Goal: Communication & Community: Share content

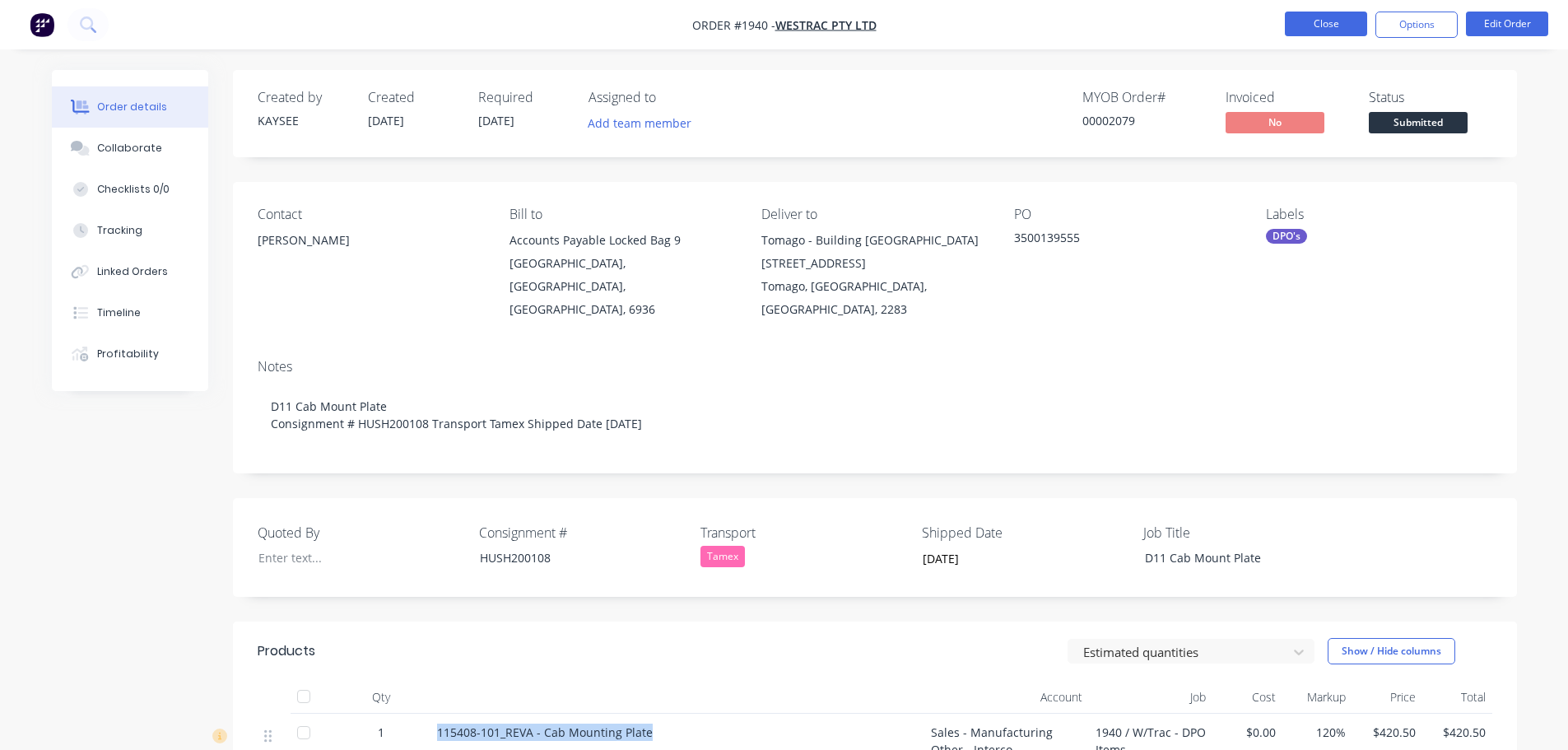
click at [1308, 30] on button "Close" at bounding box center [1327, 23] width 82 height 24
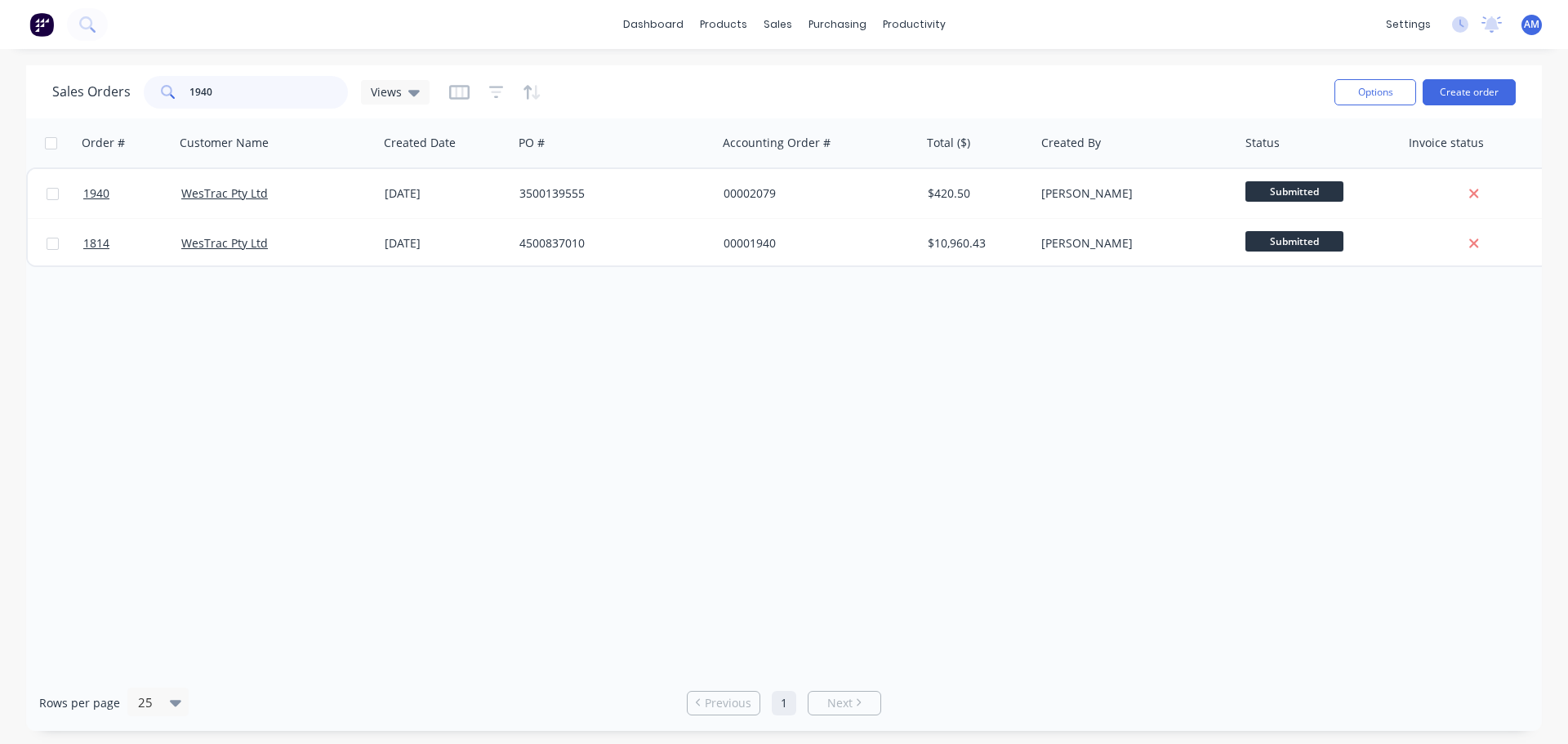
drag, startPoint x: 222, startPoint y: 99, endPoint x: 125, endPoint y: 90, distance: 97.4
click at [130, 92] on div "Sales Orders 1940 Views" at bounding box center [241, 91] width 377 height 32
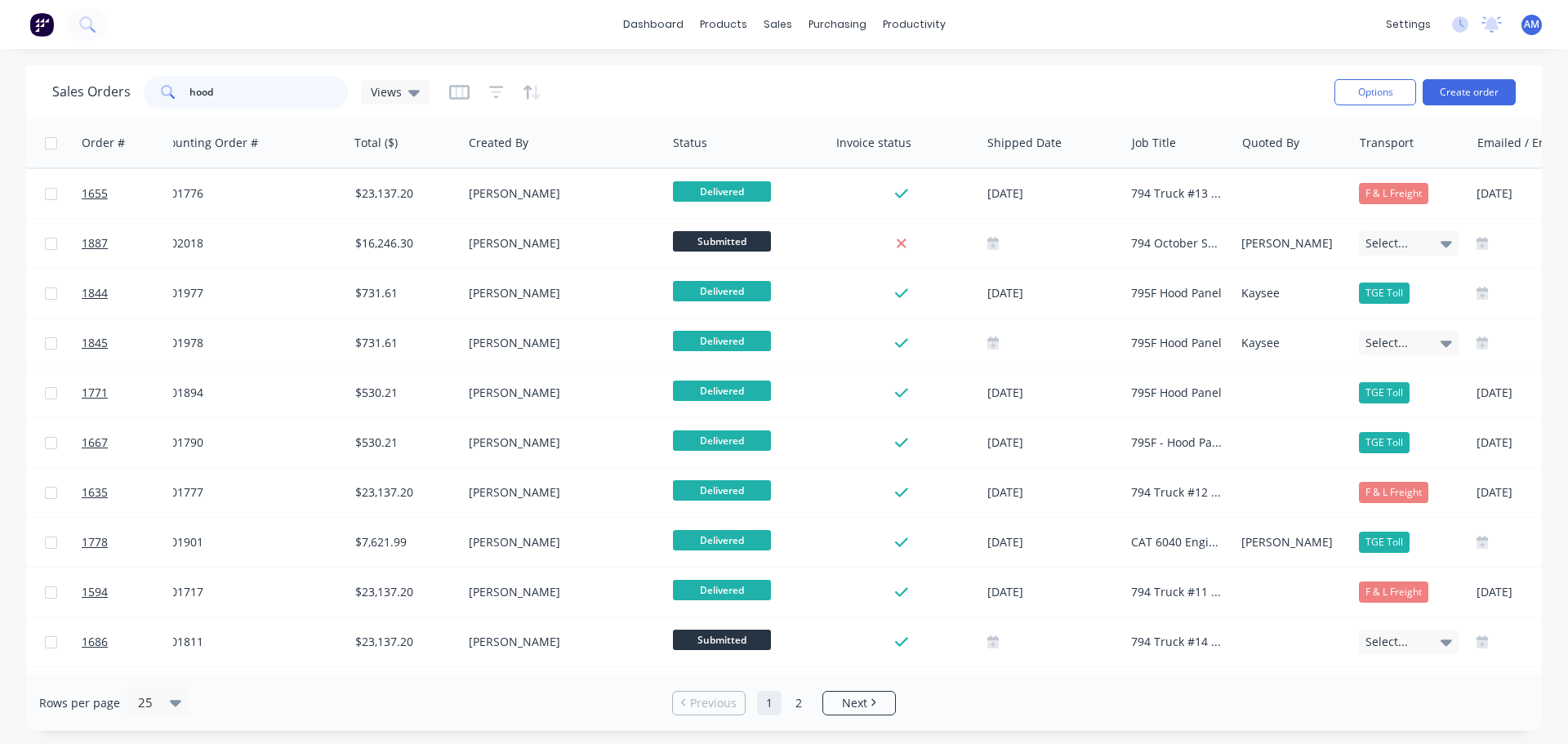
scroll to position [0, 592]
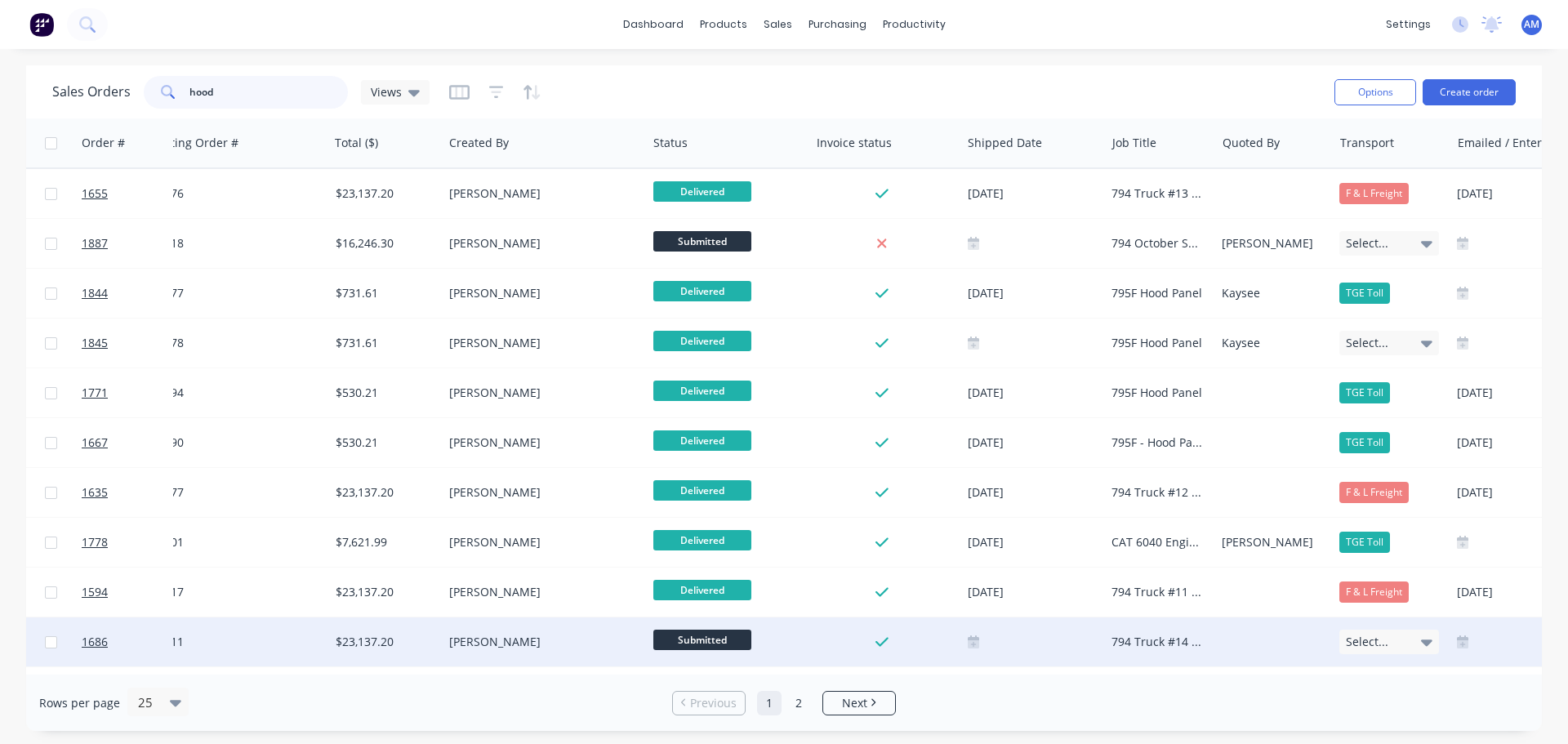
type input "hood"
click at [1160, 640] on div "794 Truck #14 - MT500308 - Hood Panel Kit" at bounding box center [1158, 641] width 92 height 17
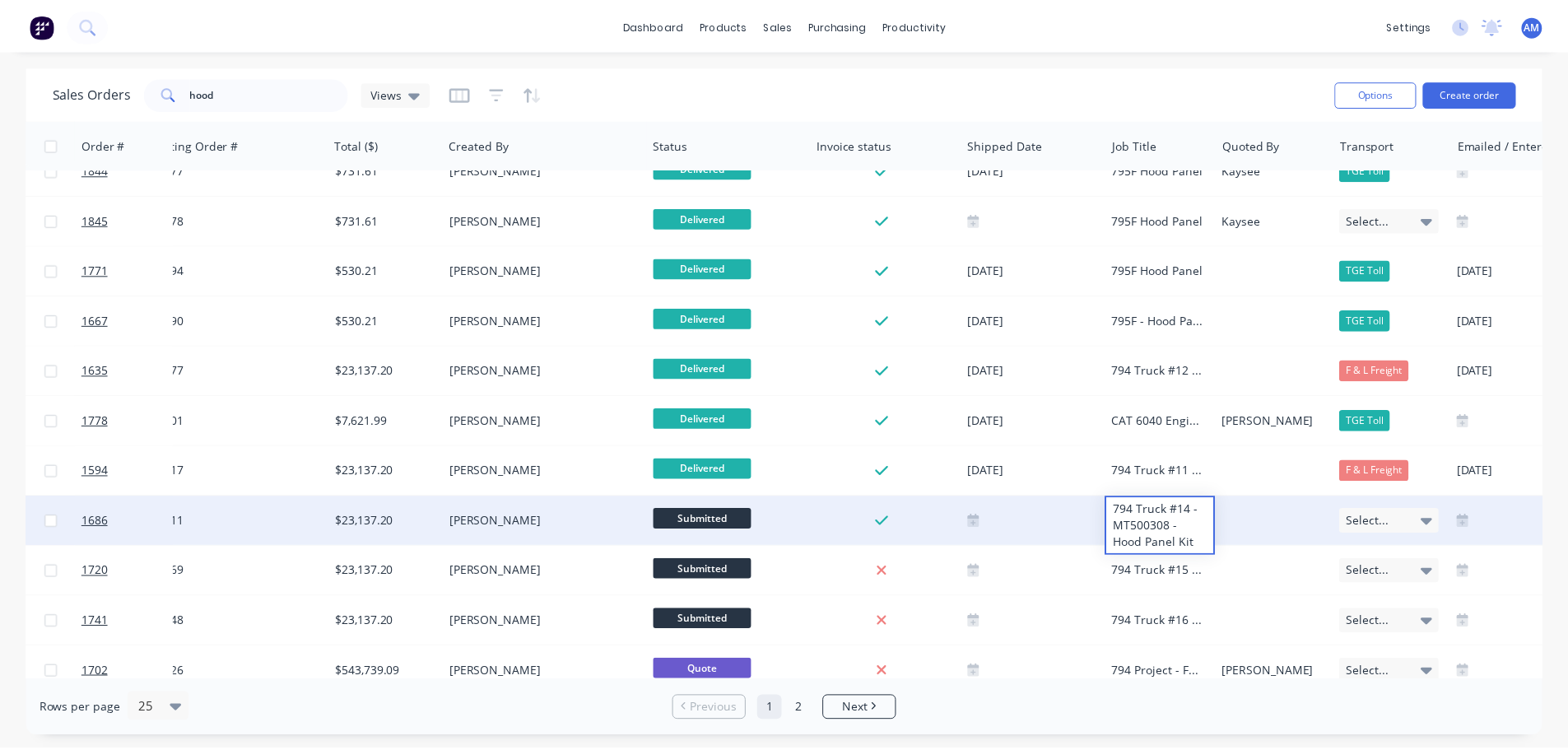
scroll to position [165, 597]
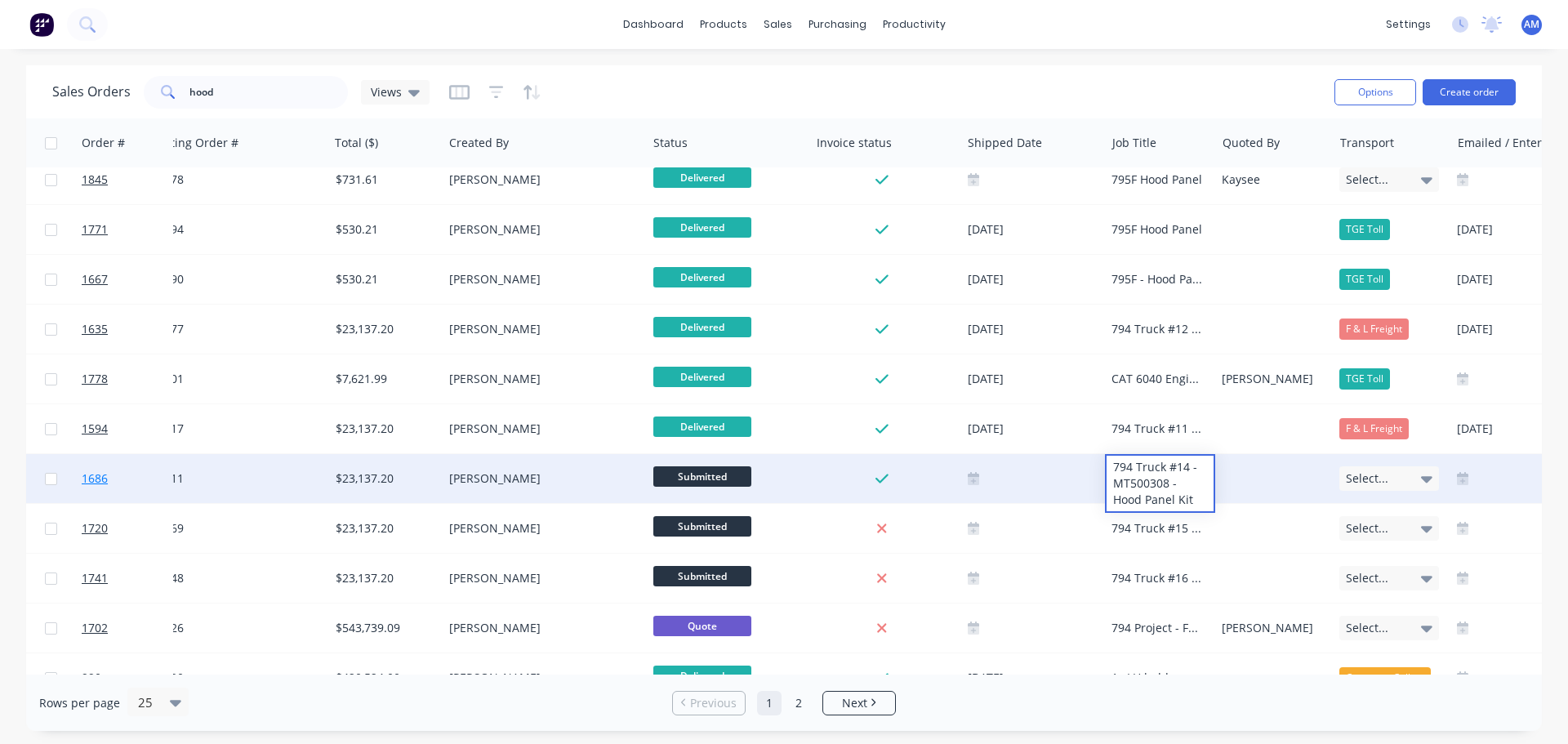
click at [92, 477] on span "1686" at bounding box center [94, 479] width 26 height 17
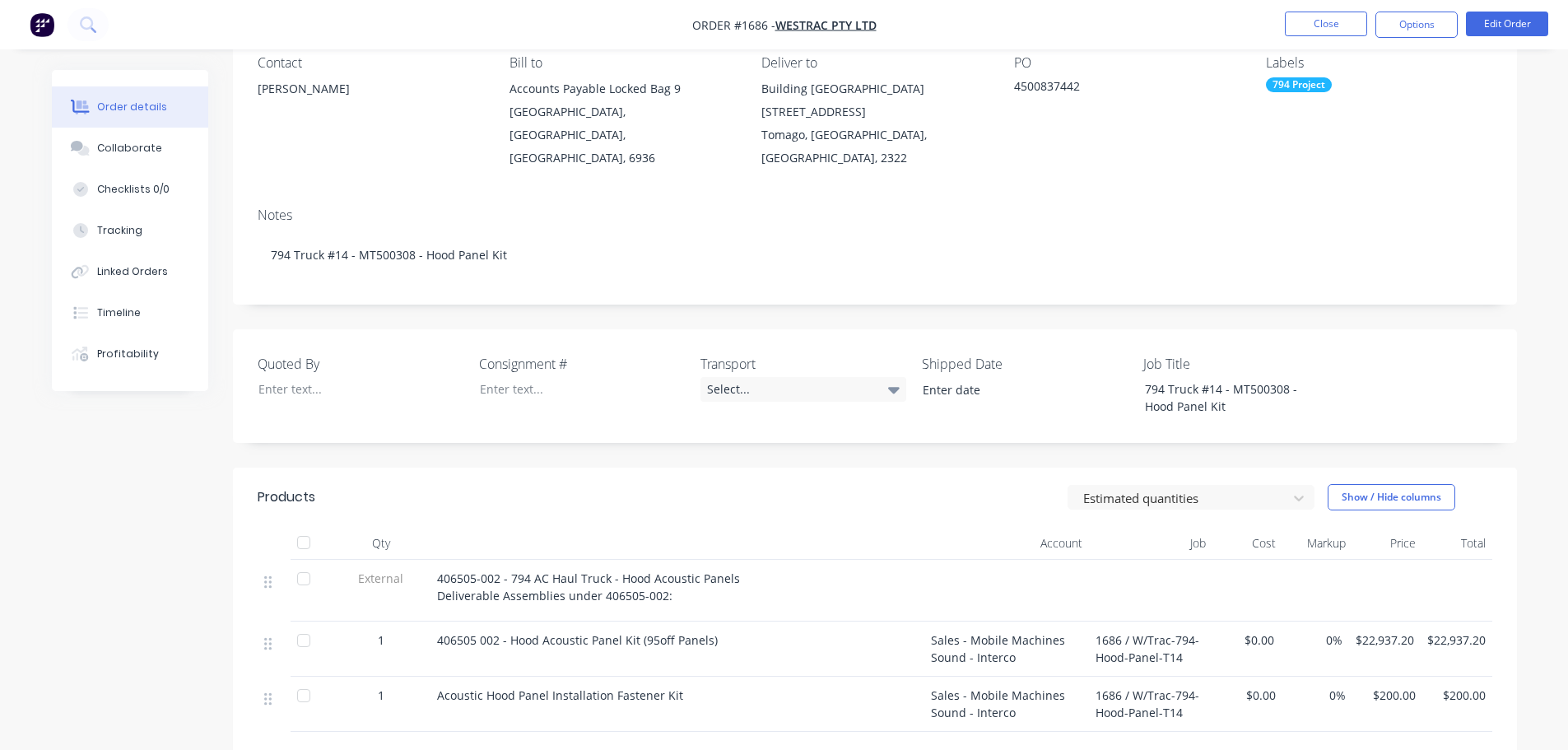
scroll to position [165, 0]
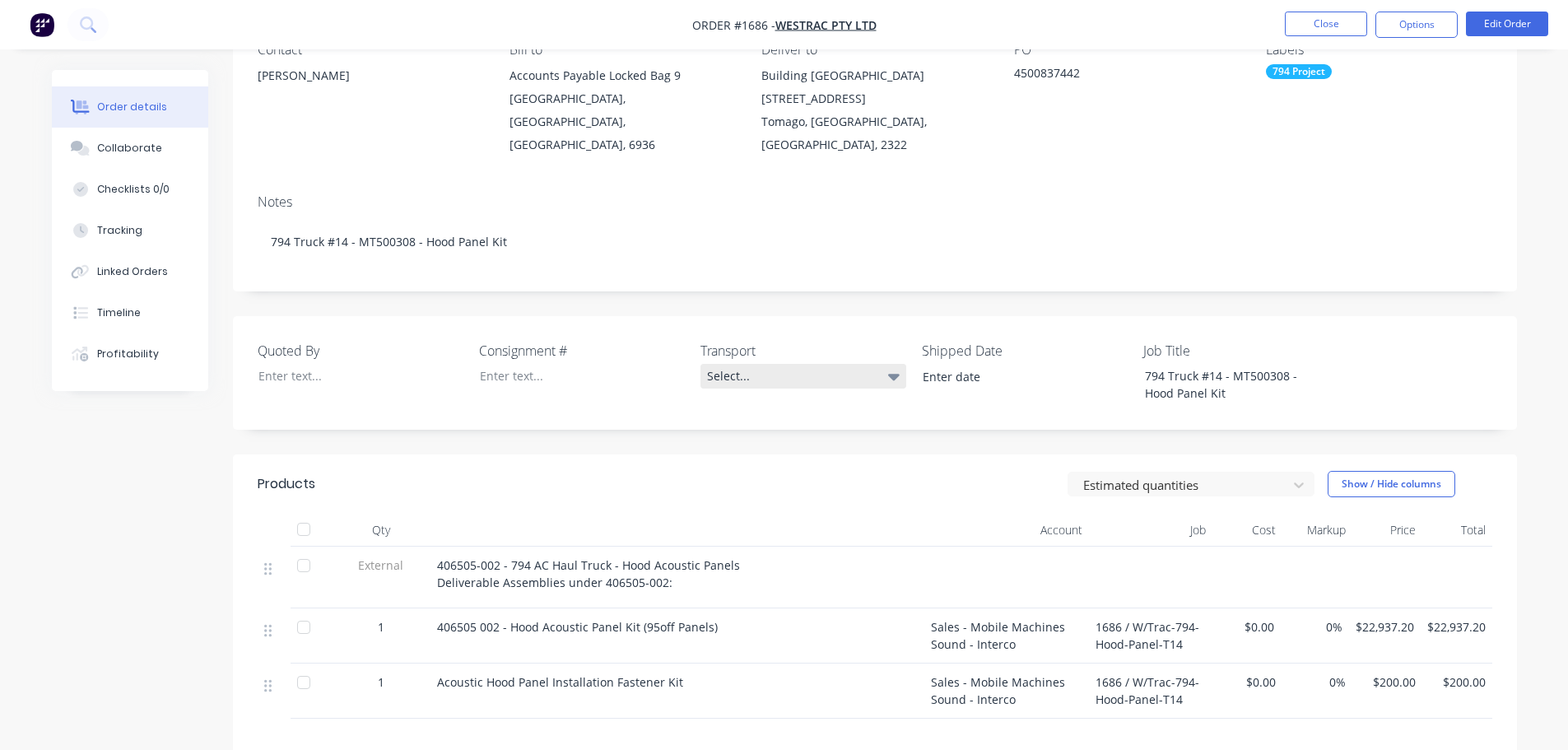
click at [721, 363] on div "Select..." at bounding box center [804, 375] width 206 height 24
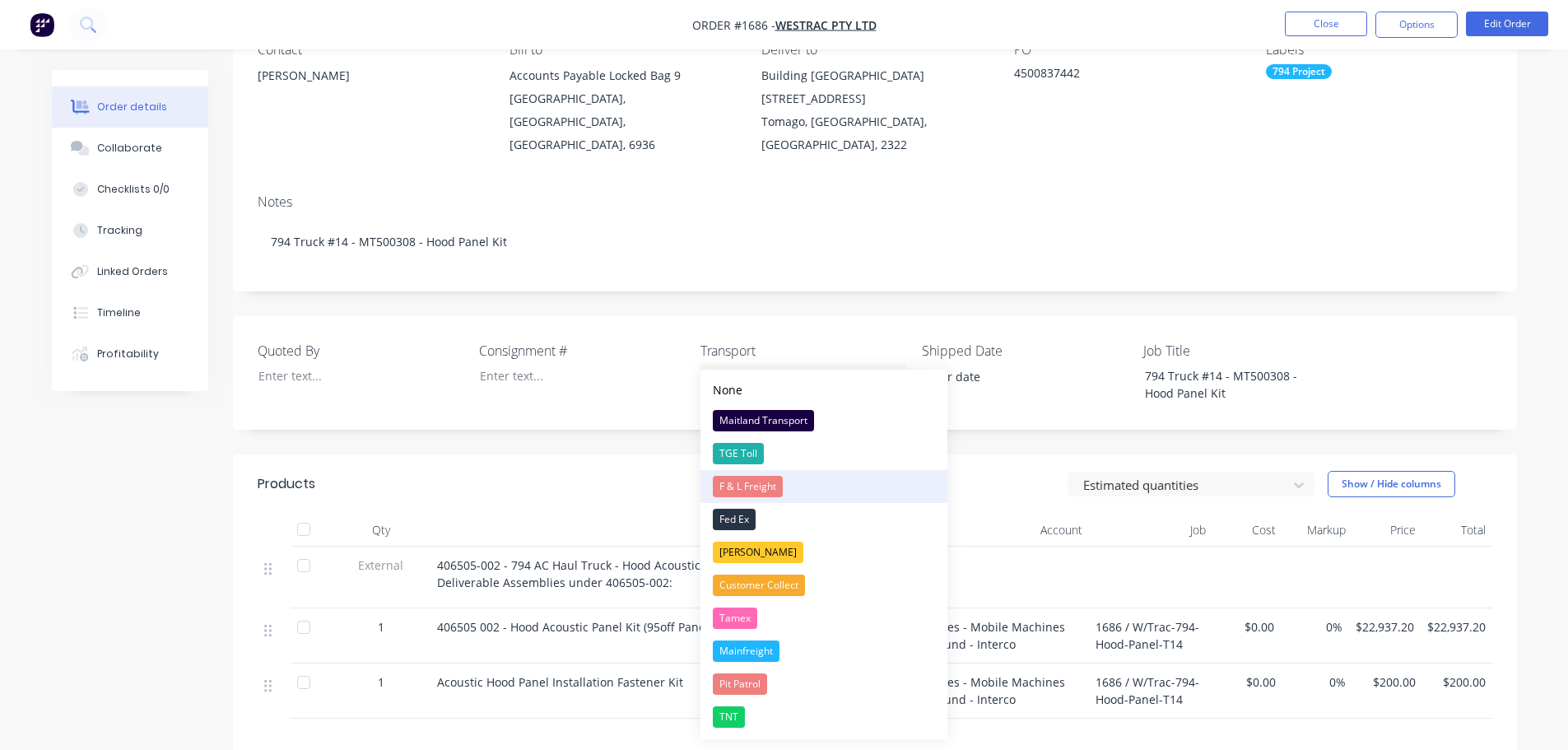
click at [758, 475] on div "F & L Freight" at bounding box center [748, 485] width 70 height 21
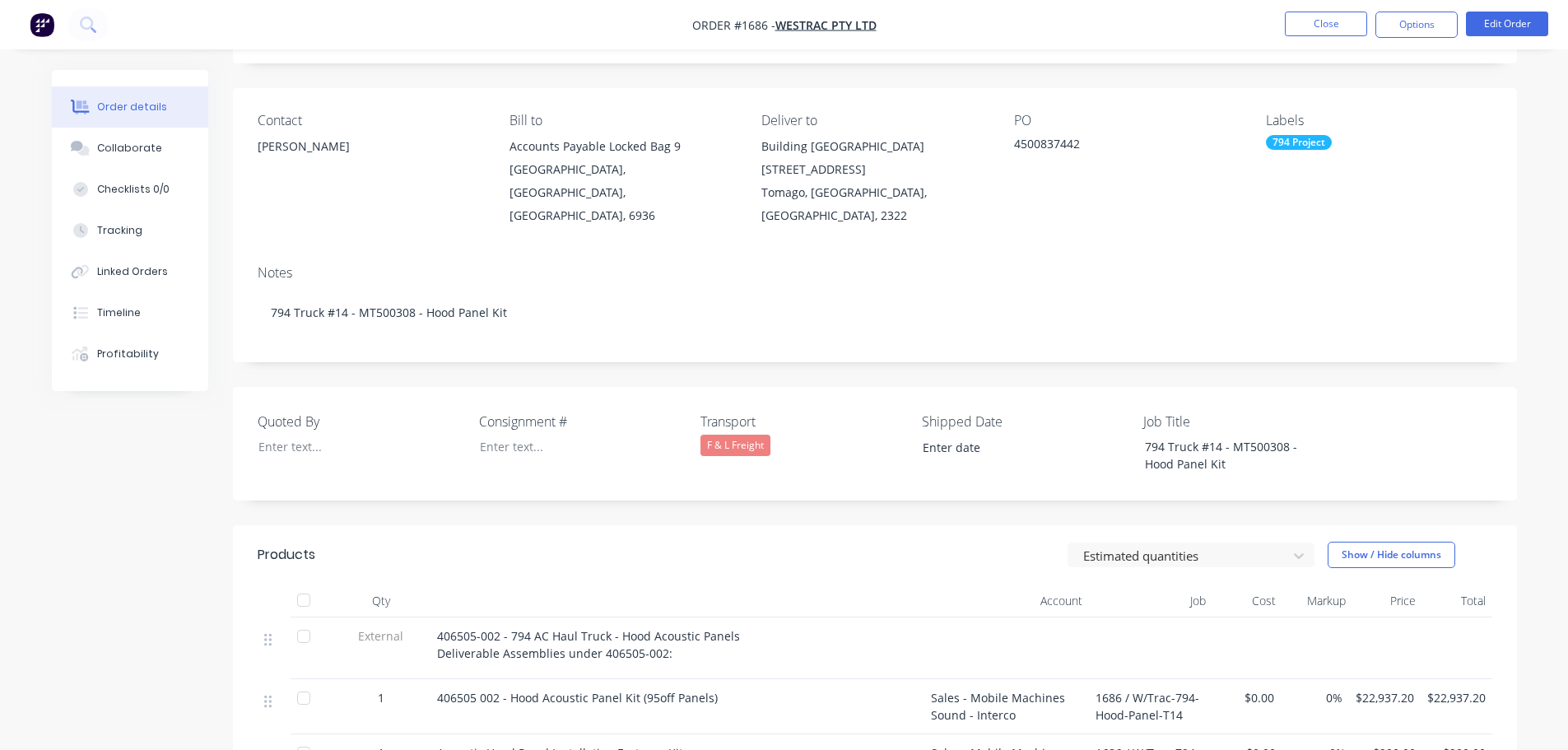
scroll to position [0, 0]
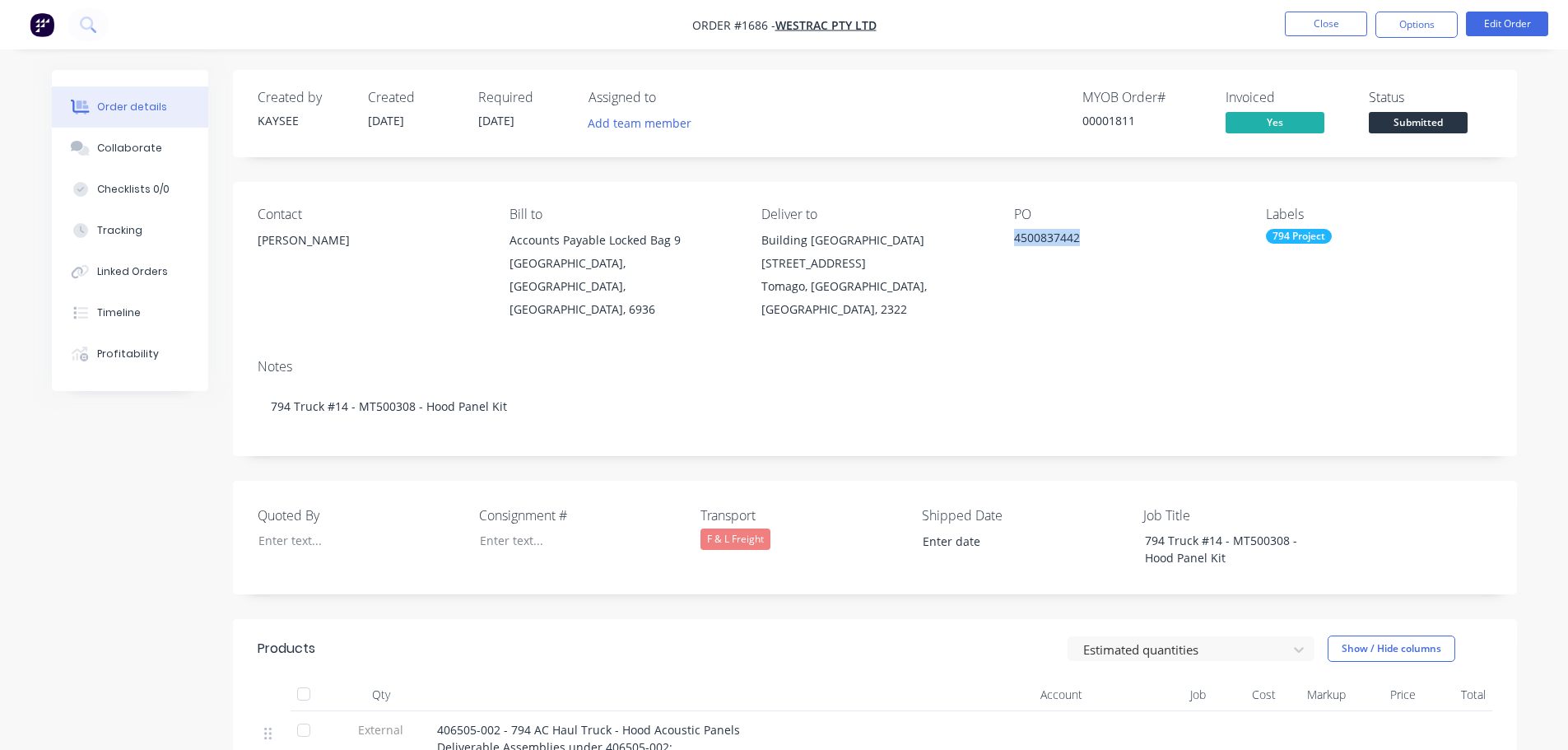
drag, startPoint x: 1096, startPoint y: 238, endPoint x: 1002, endPoint y: 234, distance: 94.1
click at [1002, 234] on div "Contact [PERSON_NAME] [PERSON_NAME] to Accounts Payable Locked Bag [STREET_ADDR…" at bounding box center [875, 264] width 1285 height 164
copy div "4500837442"
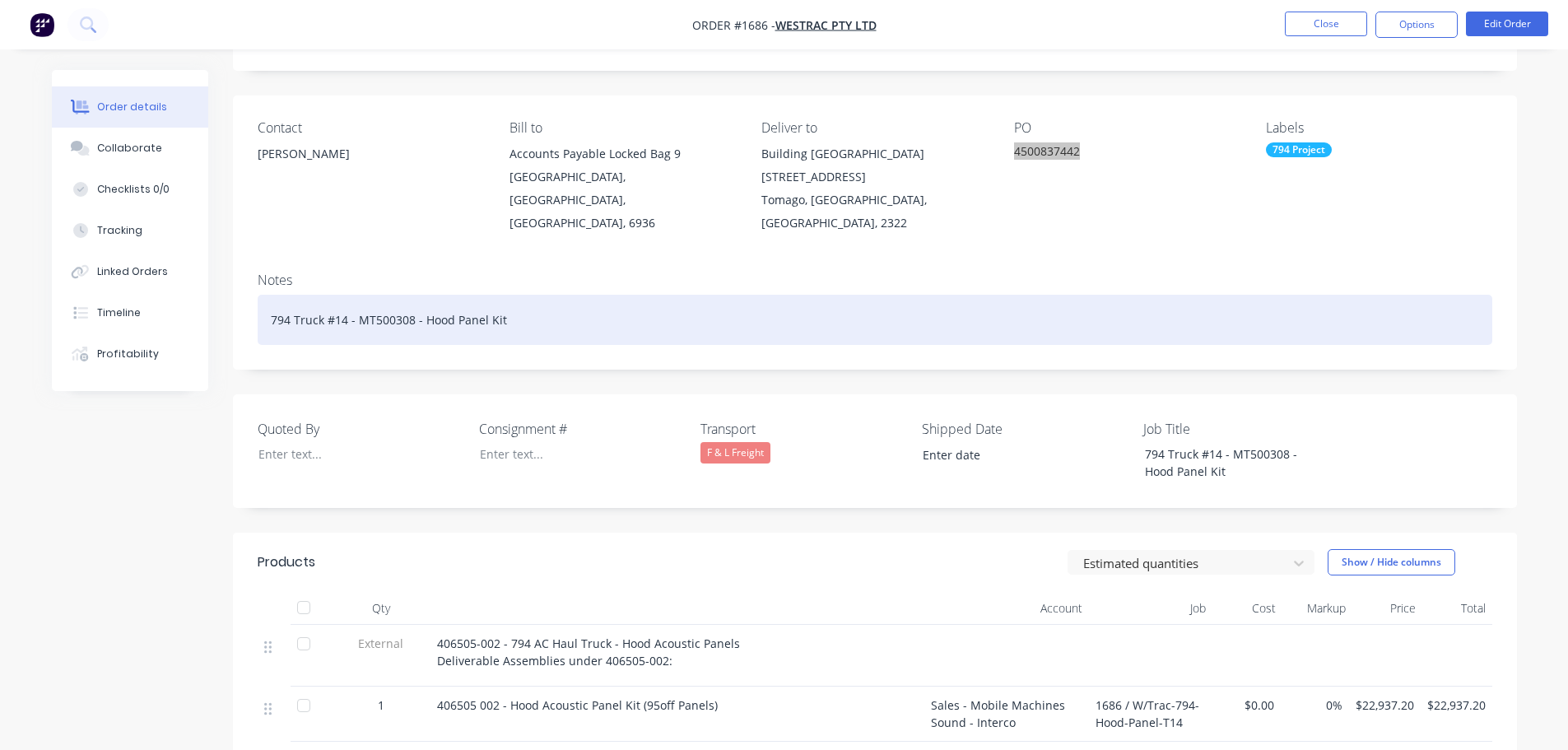
scroll to position [247, 0]
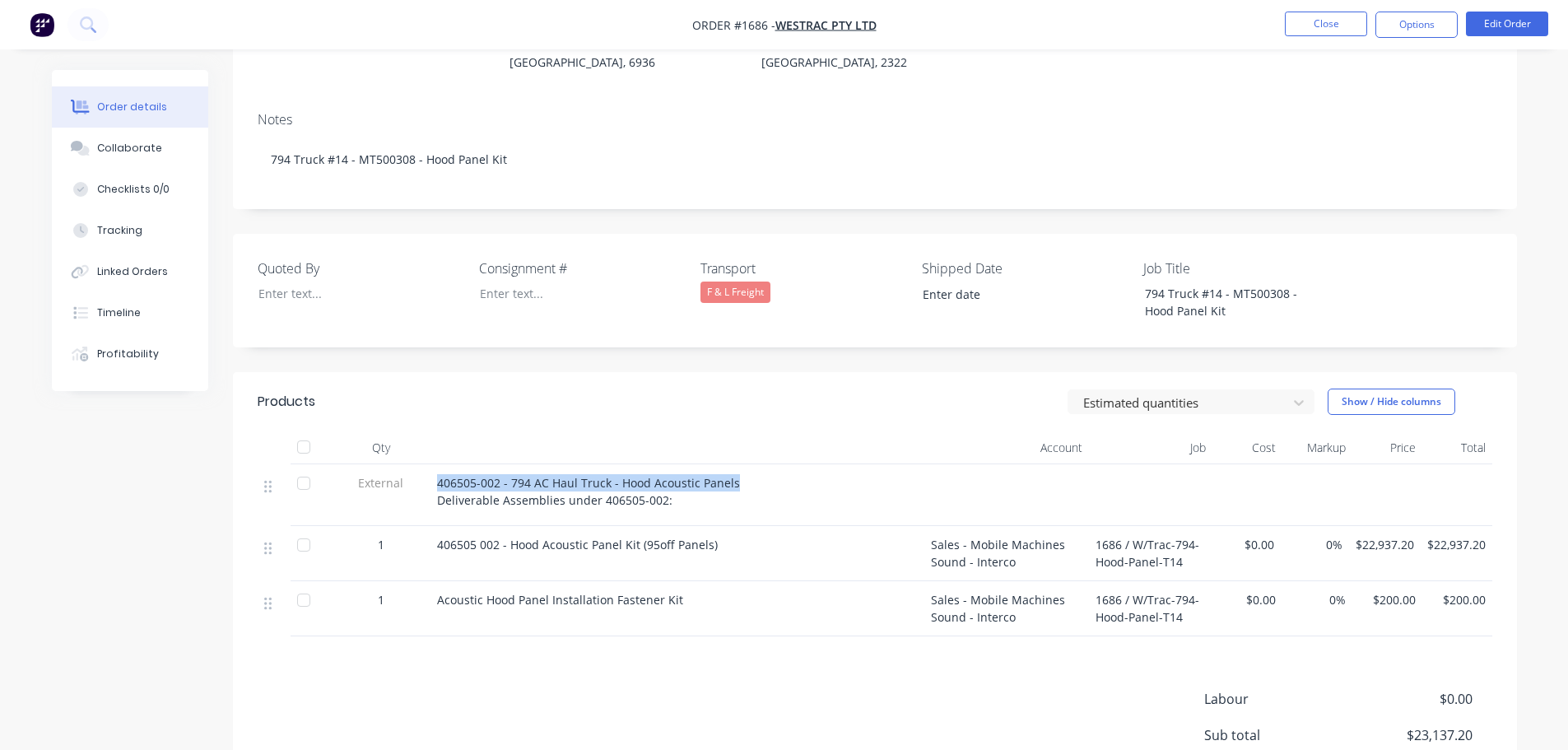
drag, startPoint x: 722, startPoint y: 454, endPoint x: 433, endPoint y: 459, distance: 289.0
click at [433, 464] on div "406505-002 - 794 AC Haul Truck - Hood Acoustic Panels Deliverable Assemblies un…" at bounding box center [678, 495] width 494 height 61
copy span "406505-002 - 794 AC Haul Truck - Hood Acoustic Panels"
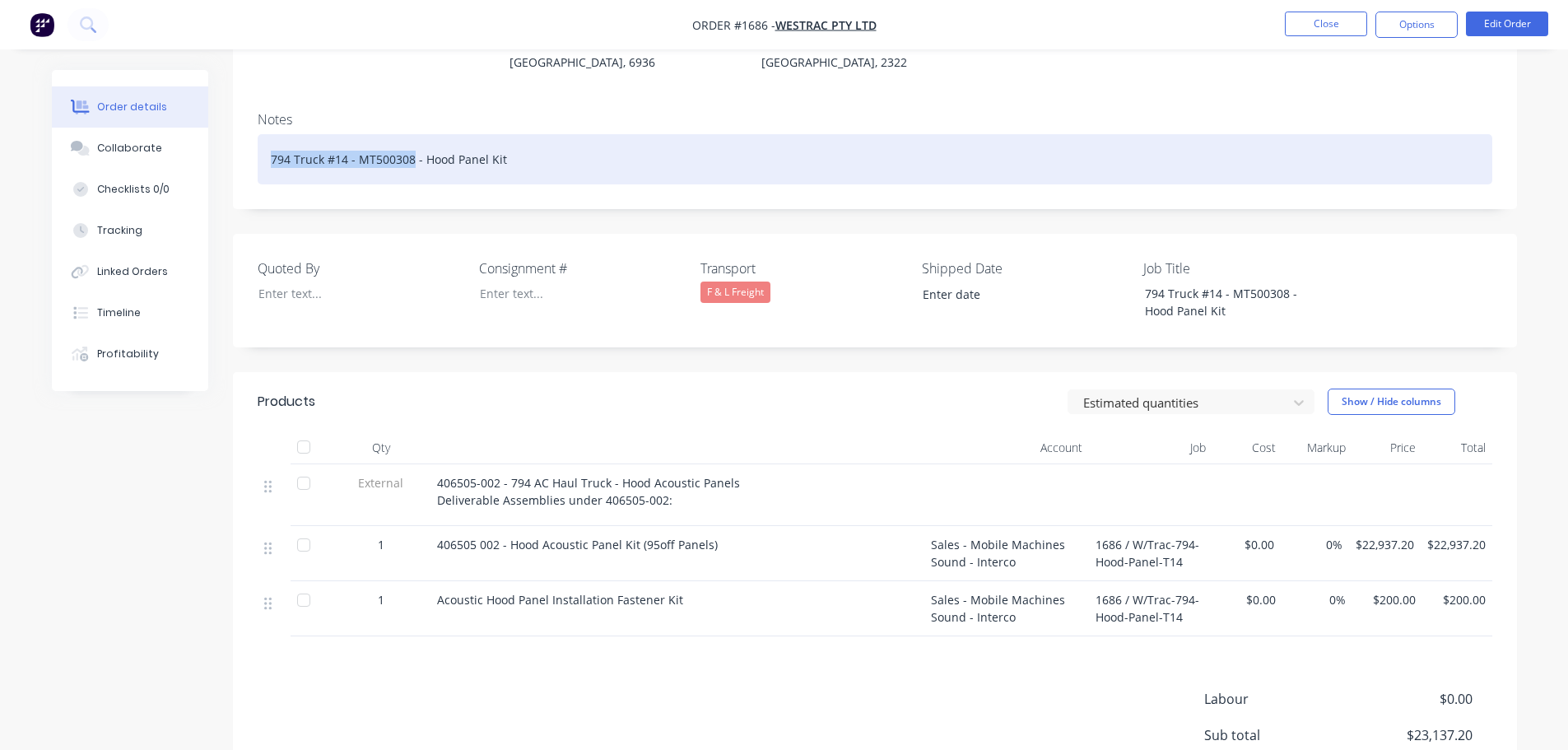
drag, startPoint x: 411, startPoint y: 136, endPoint x: 268, endPoint y: 132, distance: 143.1
click at [268, 134] on div "794 Truck #14 - MT500308 - Hood Panel Kit" at bounding box center [874, 159] width 1235 height 50
copy div "794 Truck #14 - MT500308"
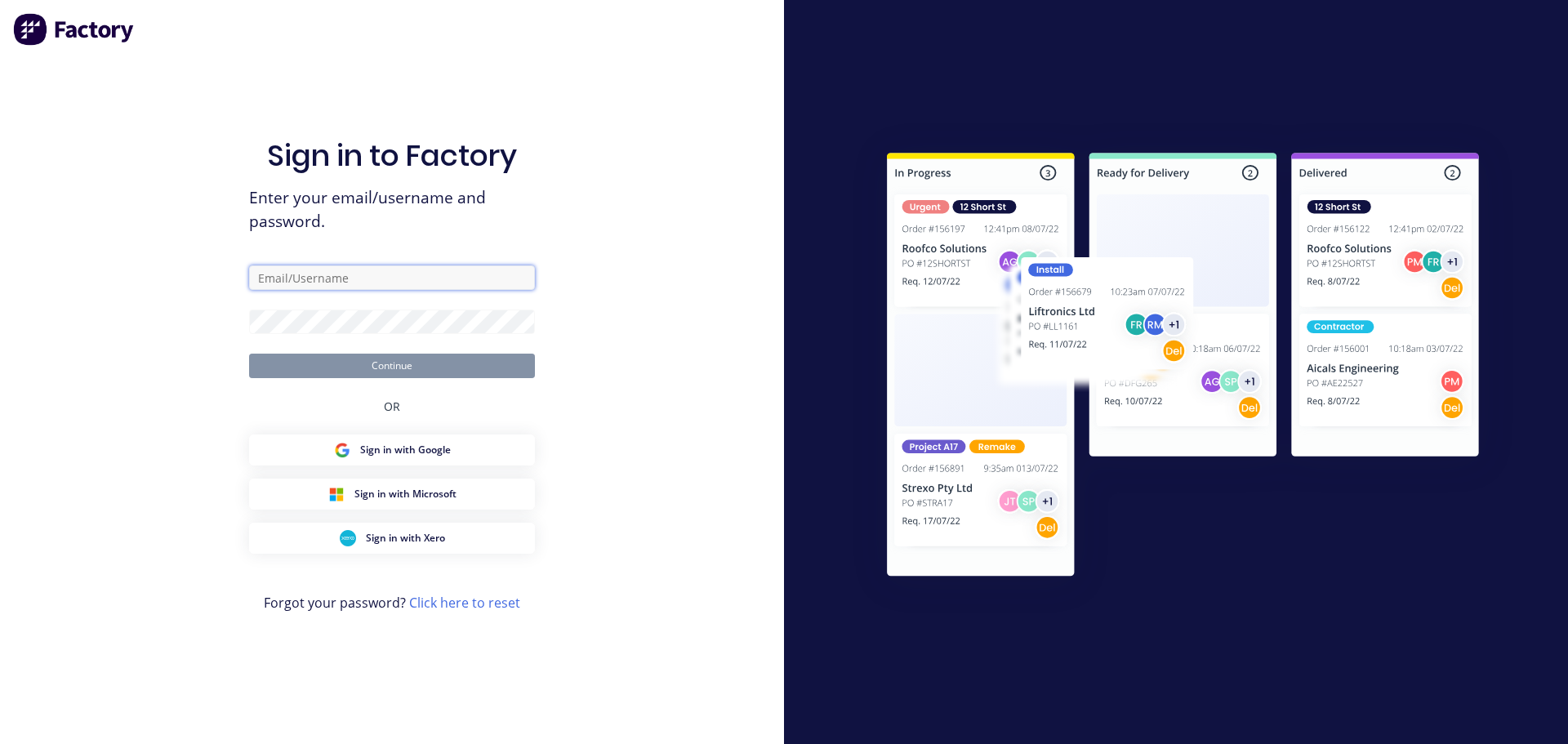
drag, startPoint x: 360, startPoint y: 271, endPoint x: 359, endPoint y: 281, distance: 10.0
click at [360, 271] on input "text" at bounding box center [391, 277] width 286 height 24
type input "[PERSON_NAME][EMAIL_ADDRESS][PERSON_NAME][DOMAIN_NAME]"
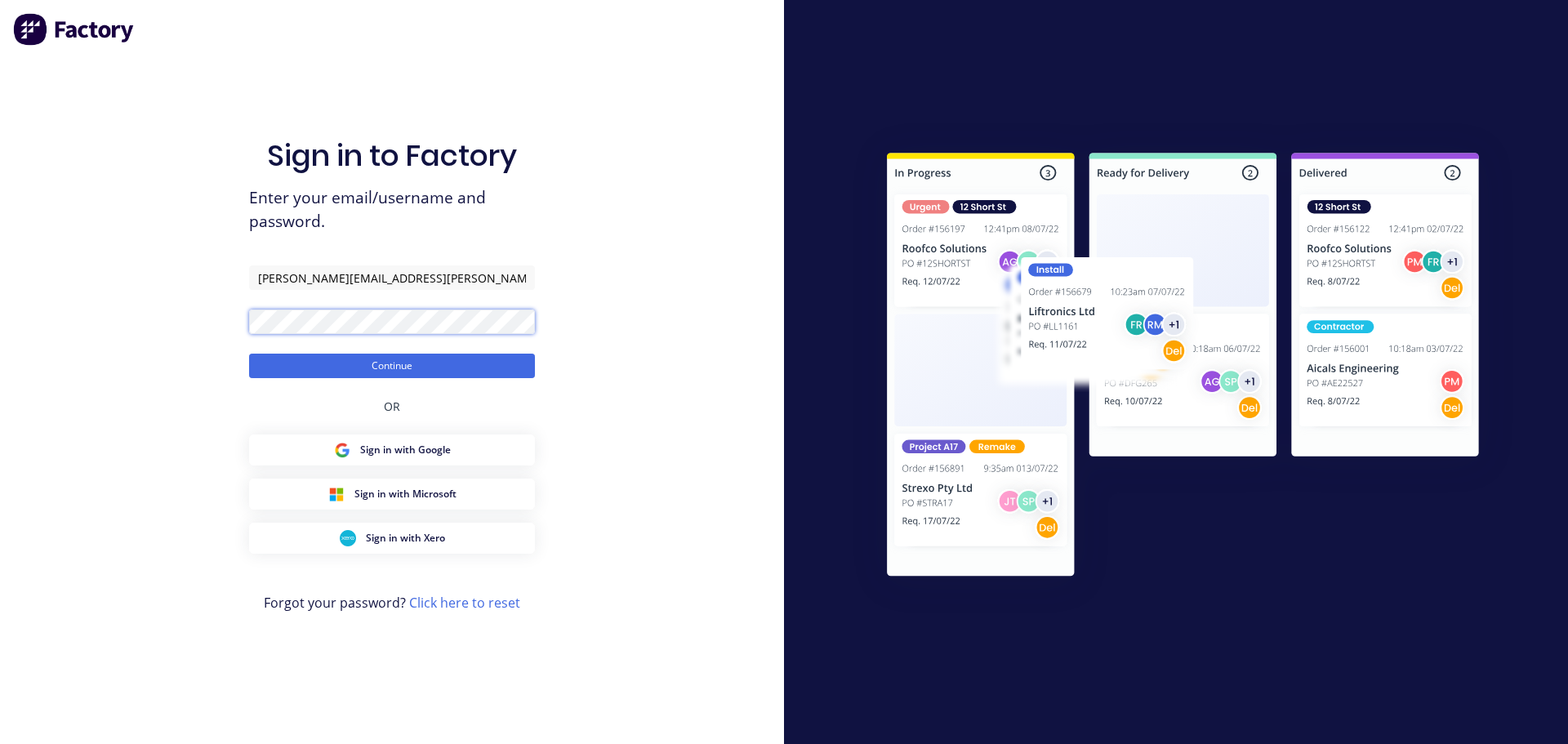
click at [249, 353] on button "Continue" at bounding box center [391, 365] width 286 height 24
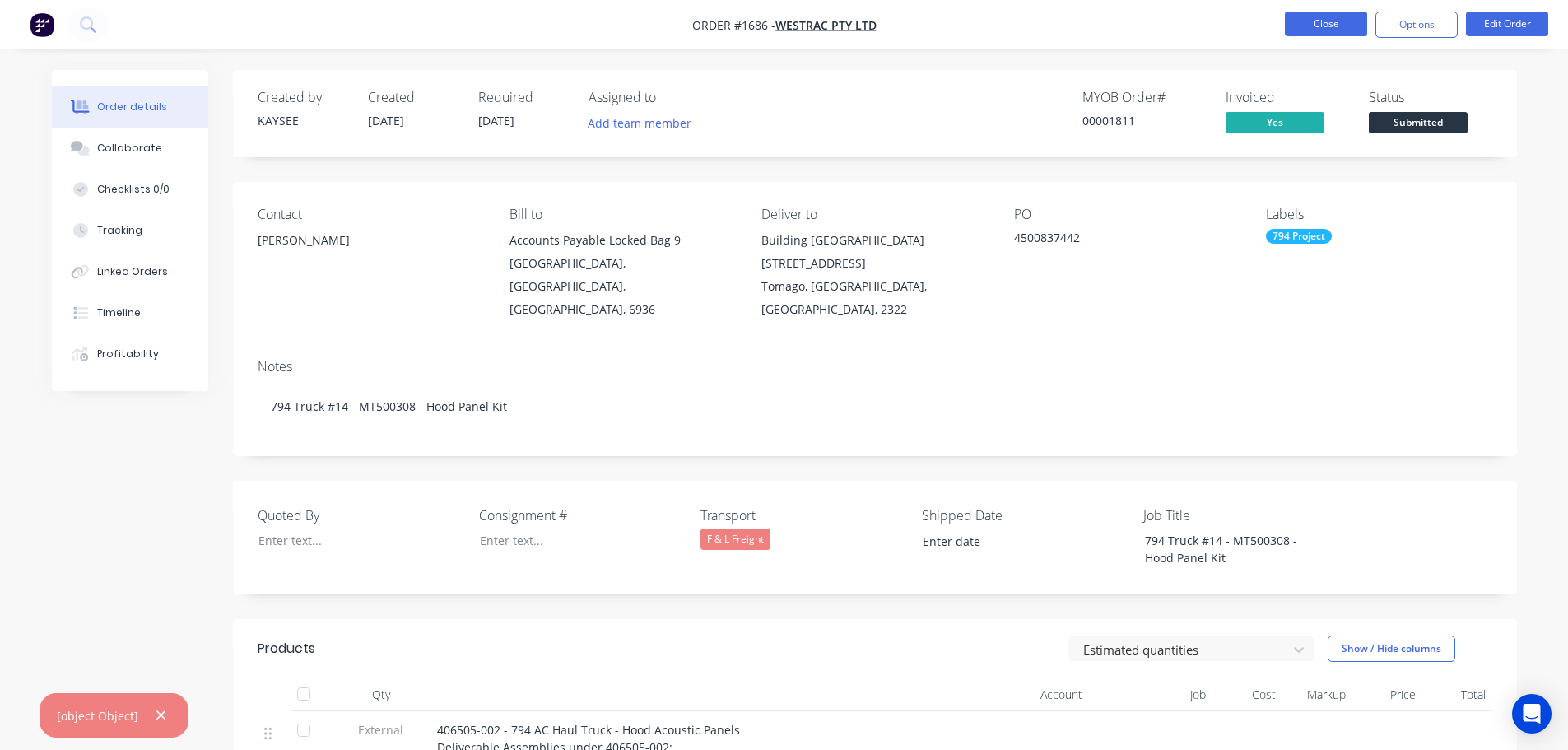
click at [1305, 22] on button "Close" at bounding box center [1327, 23] width 82 height 24
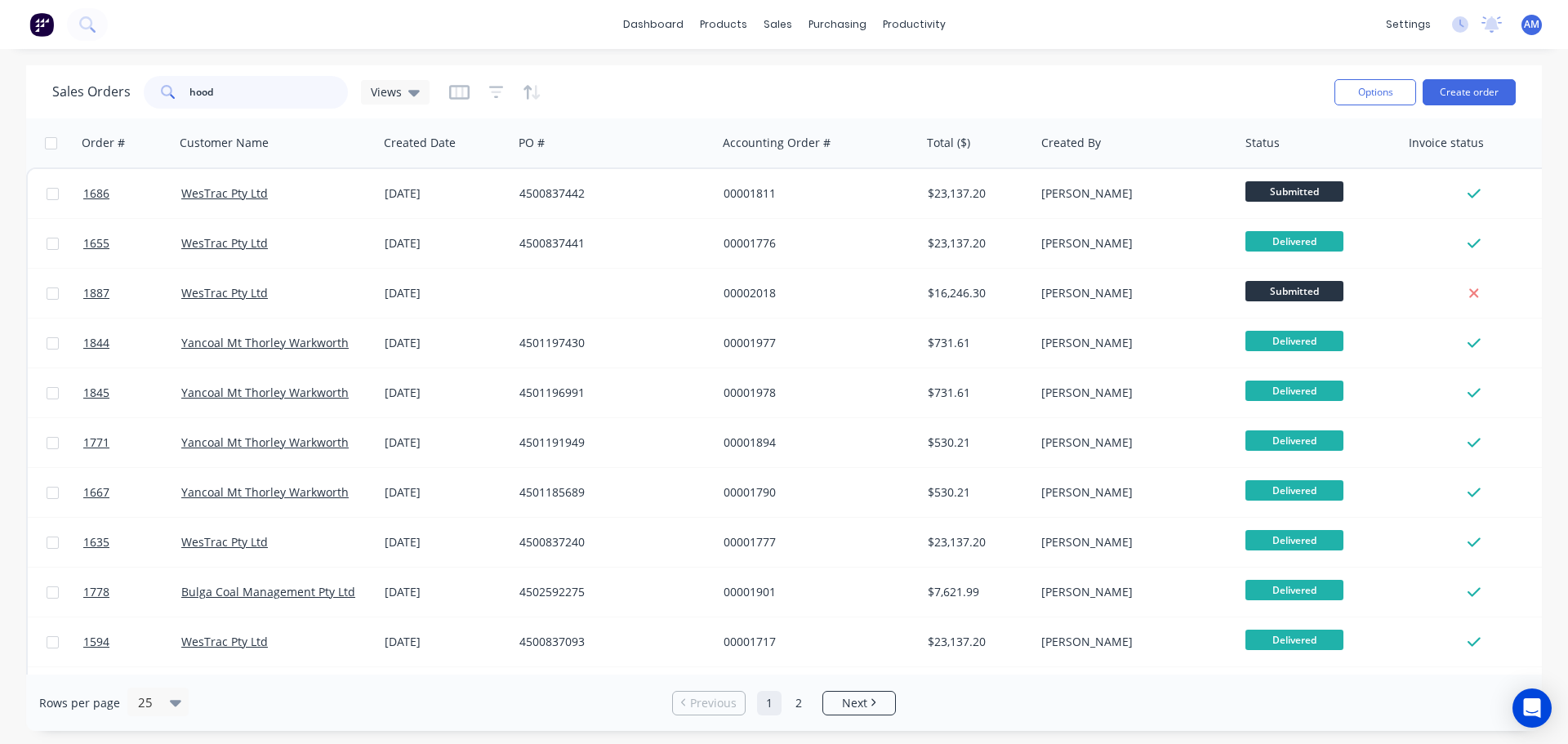
drag, startPoint x: 232, startPoint y: 91, endPoint x: 178, endPoint y: 85, distance: 54.3
click at [178, 85] on div "hood" at bounding box center [245, 91] width 204 height 32
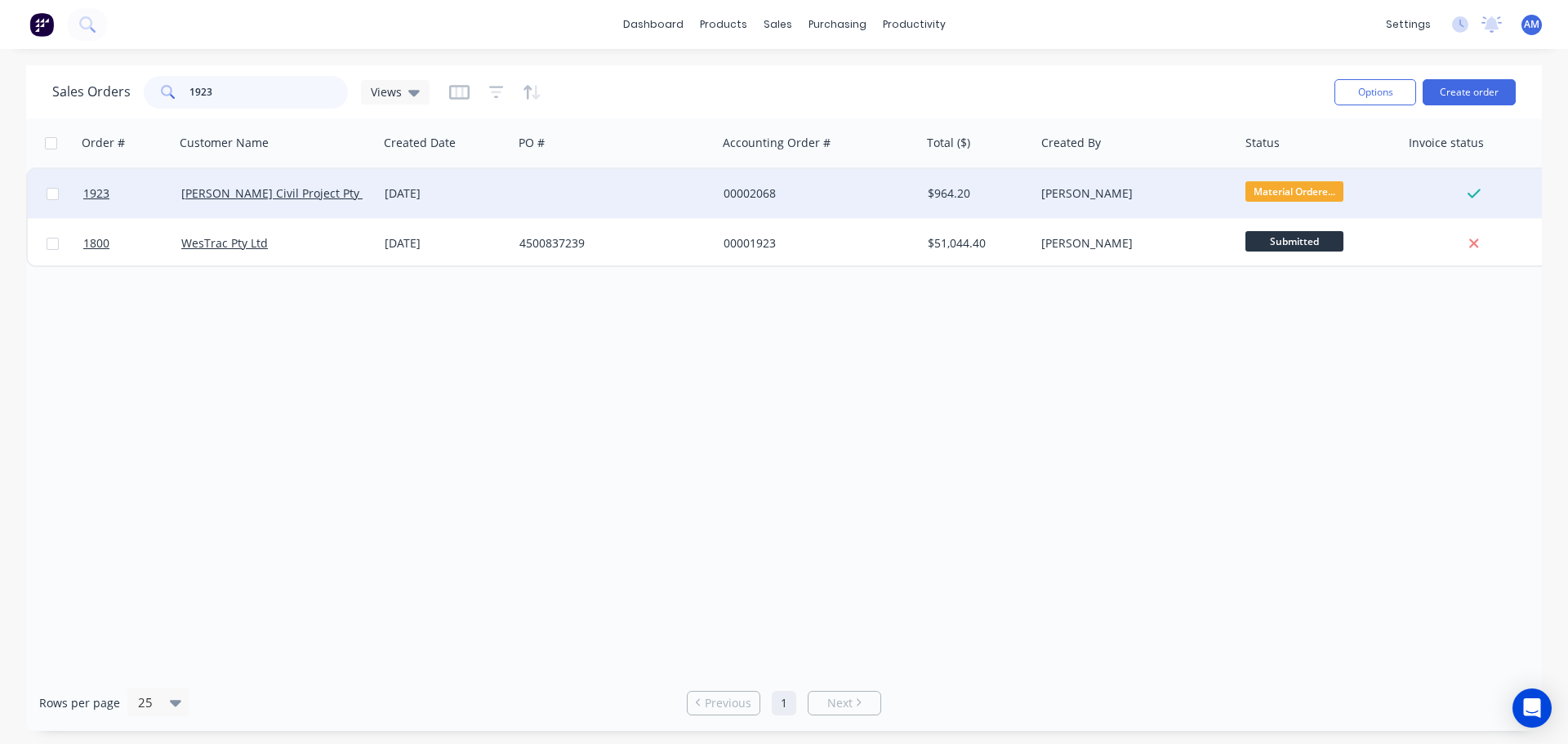
type input "1923"
click at [409, 195] on div "[DATE]" at bounding box center [446, 193] width 122 height 17
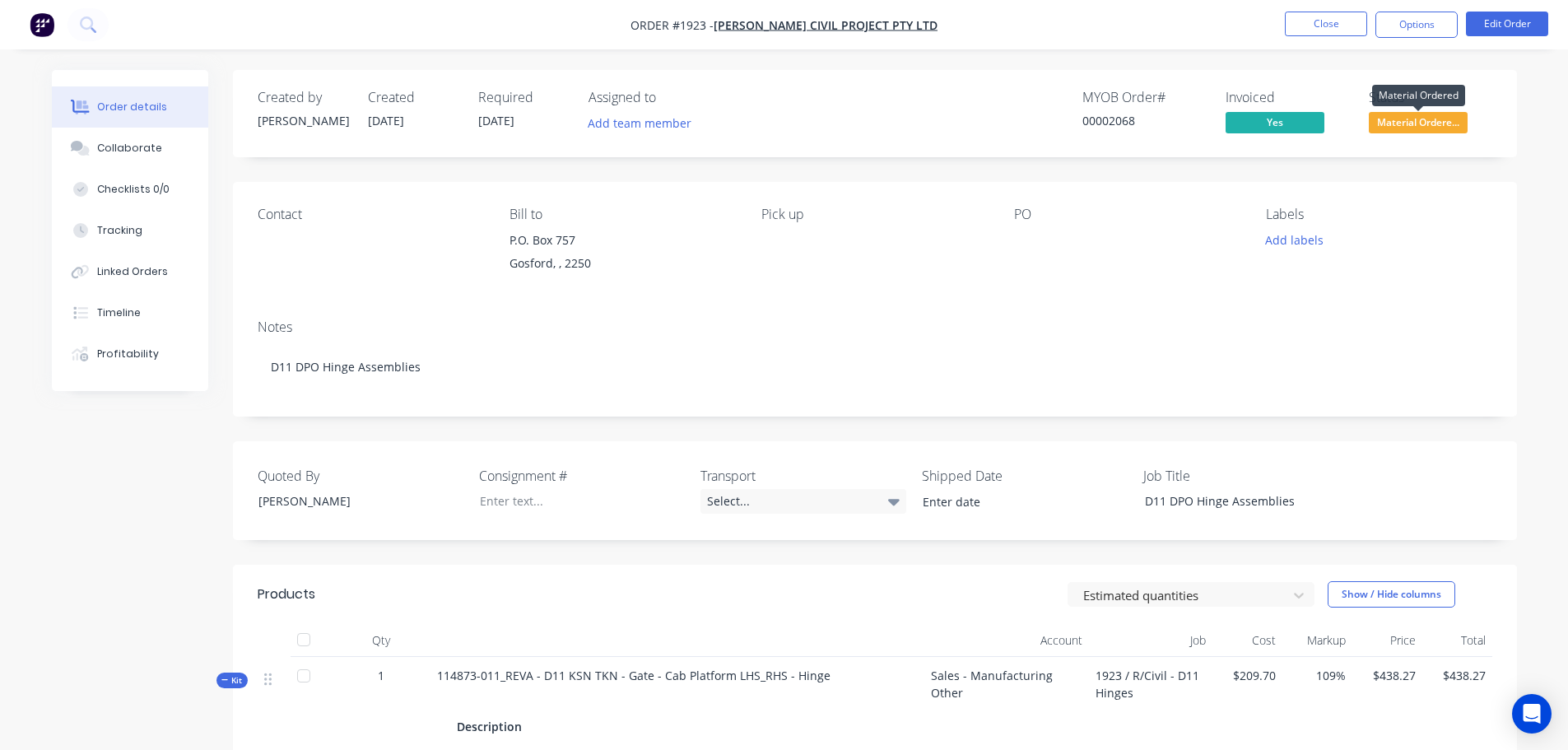
click at [1418, 130] on span "Material Ordere..." at bounding box center [1419, 122] width 99 height 20
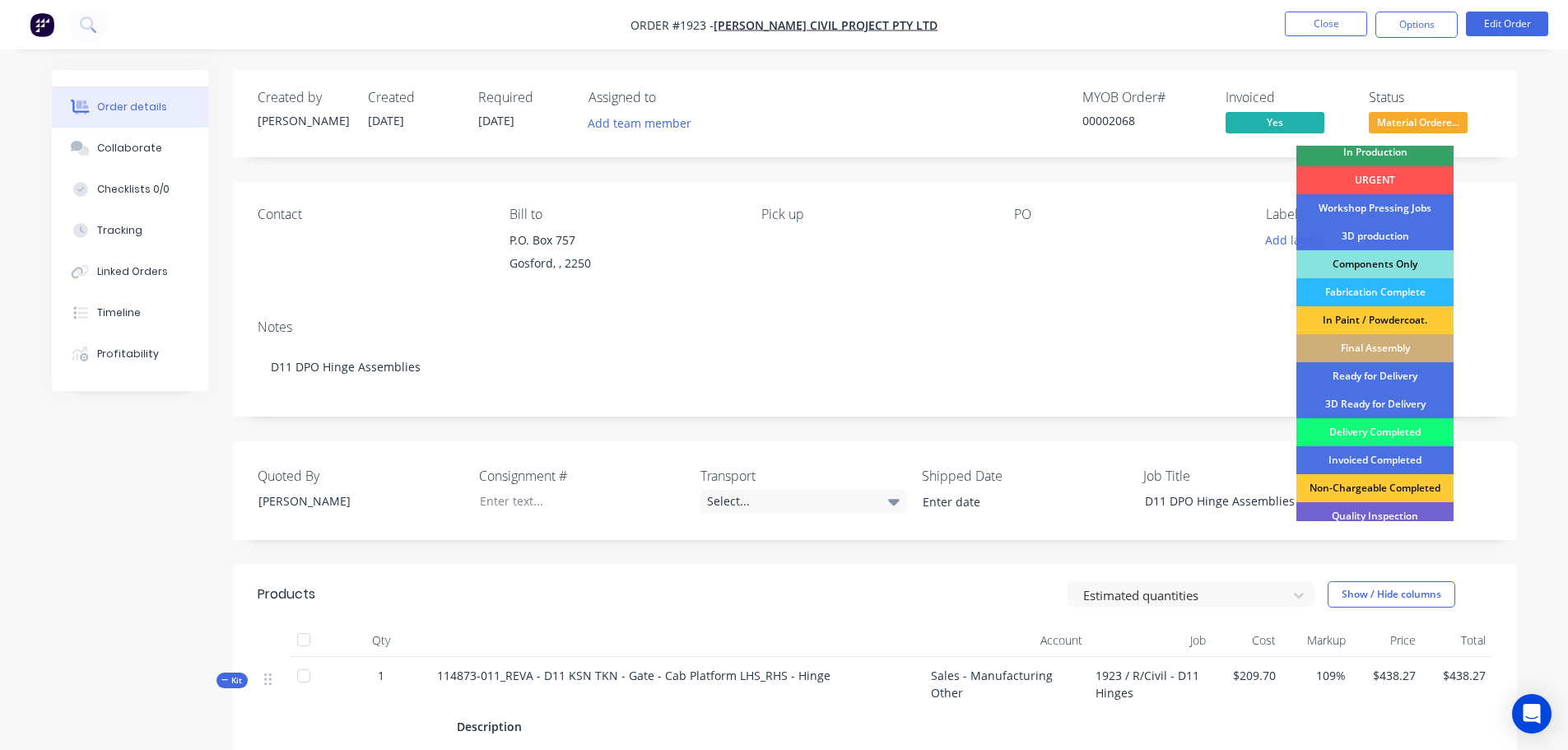
scroll to position [212, 0]
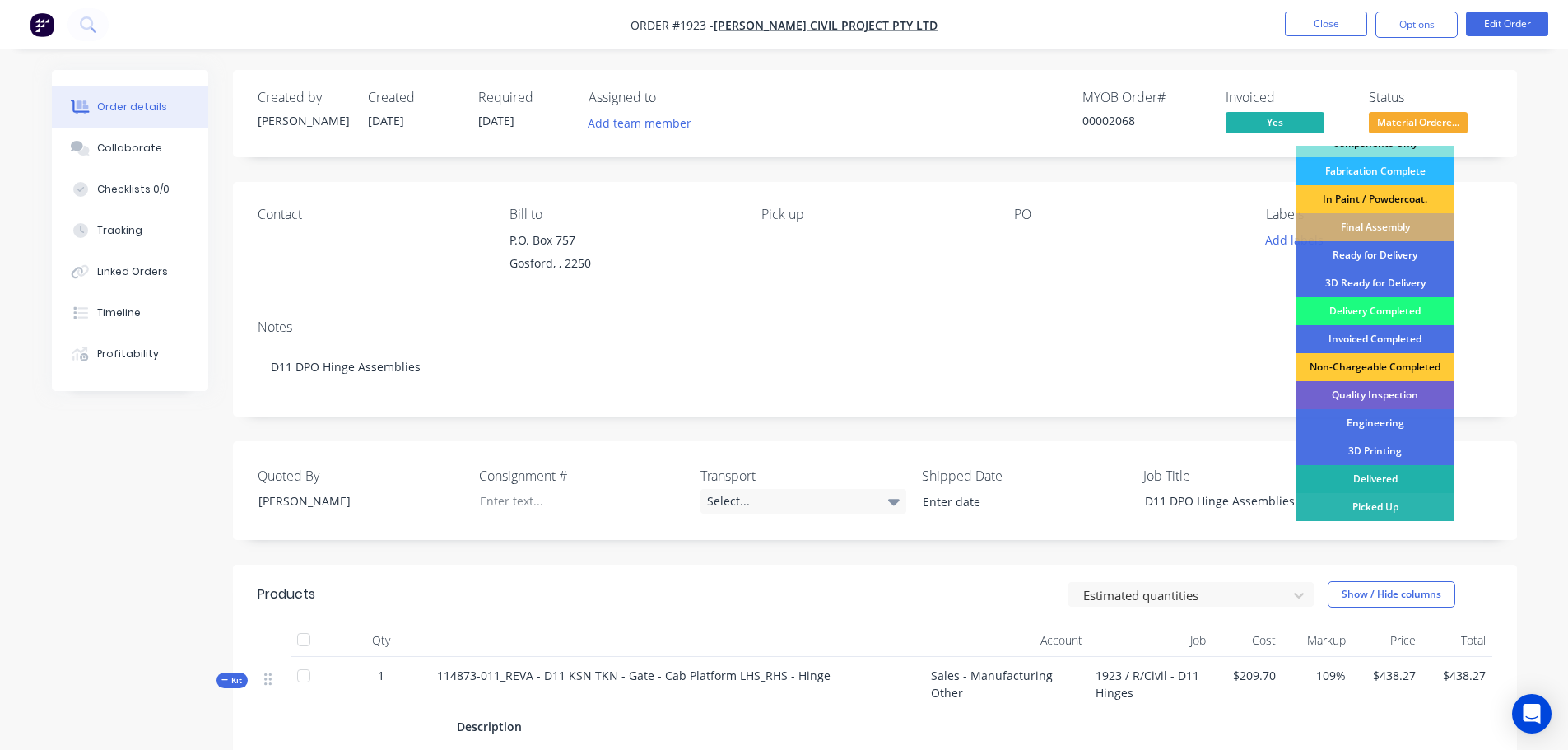
click at [1379, 475] on div "Delivered" at bounding box center [1375, 479] width 158 height 28
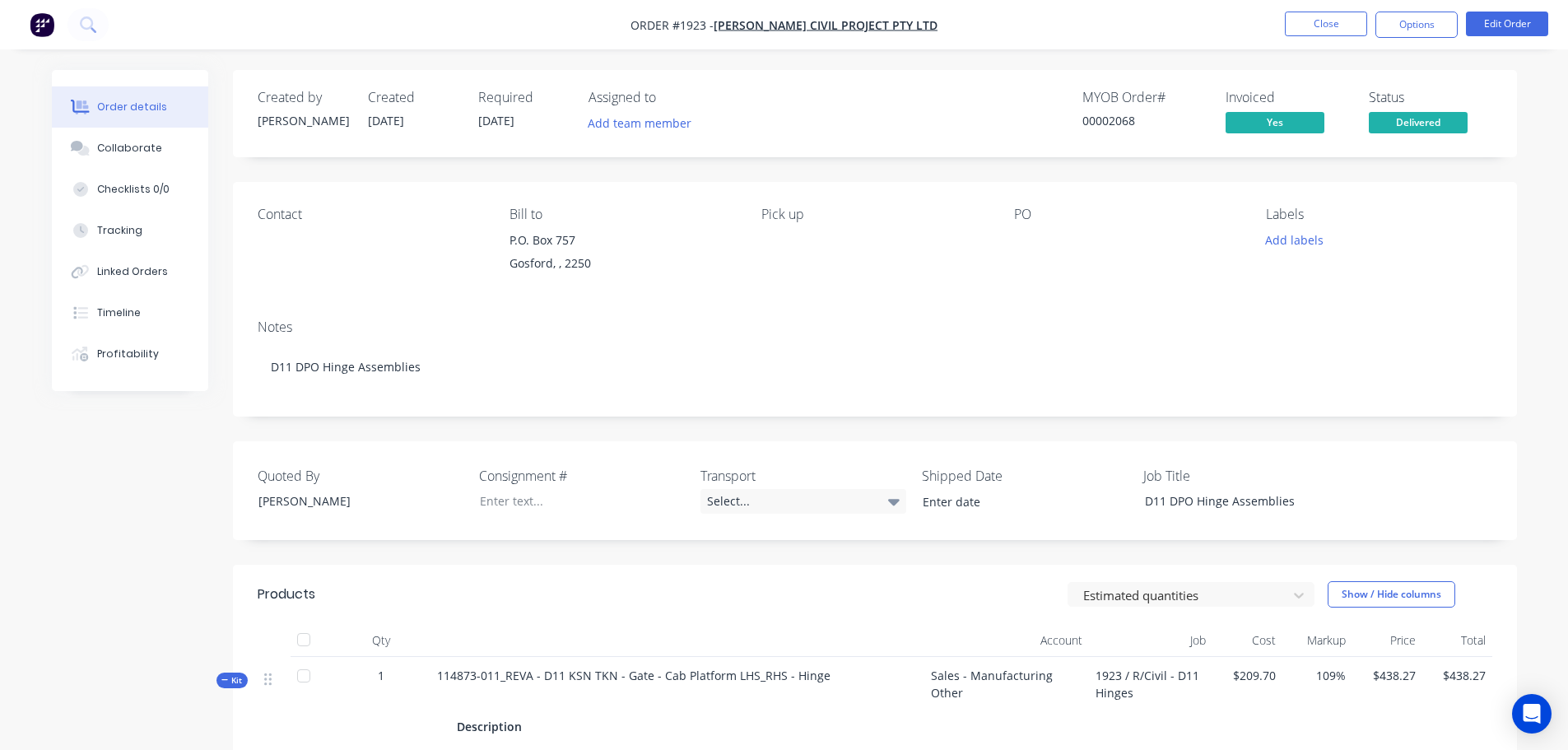
click at [299, 642] on div at bounding box center [303, 639] width 33 height 33
click at [146, 148] on div "Collaborate" at bounding box center [130, 148] width 65 height 15
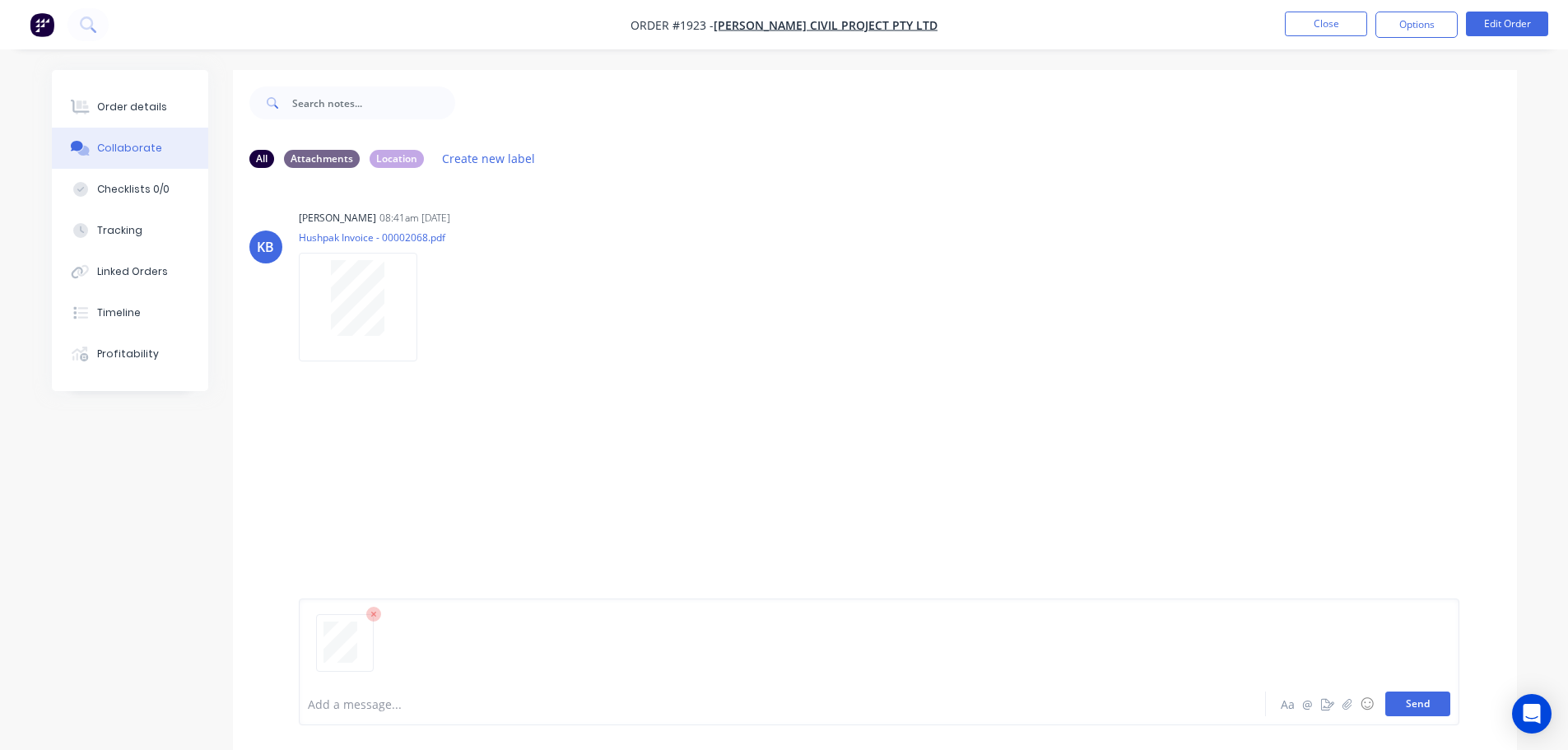
click at [1411, 702] on button "Send" at bounding box center [1418, 703] width 65 height 24
click at [1321, 19] on button "Close" at bounding box center [1327, 23] width 82 height 24
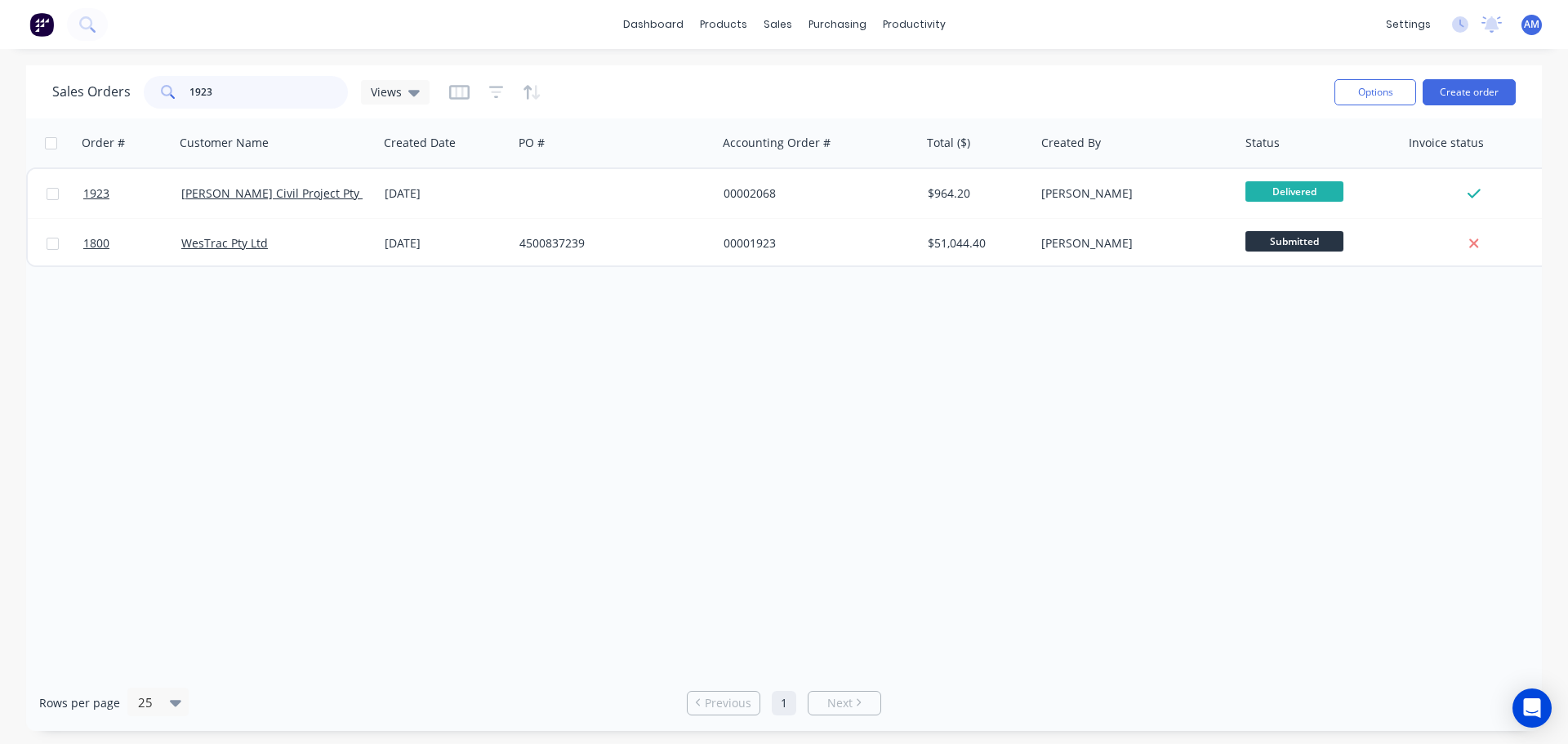
drag, startPoint x: 229, startPoint y: 92, endPoint x: 186, endPoint y: 87, distance: 43.3
click at [186, 87] on div "1923" at bounding box center [245, 91] width 204 height 32
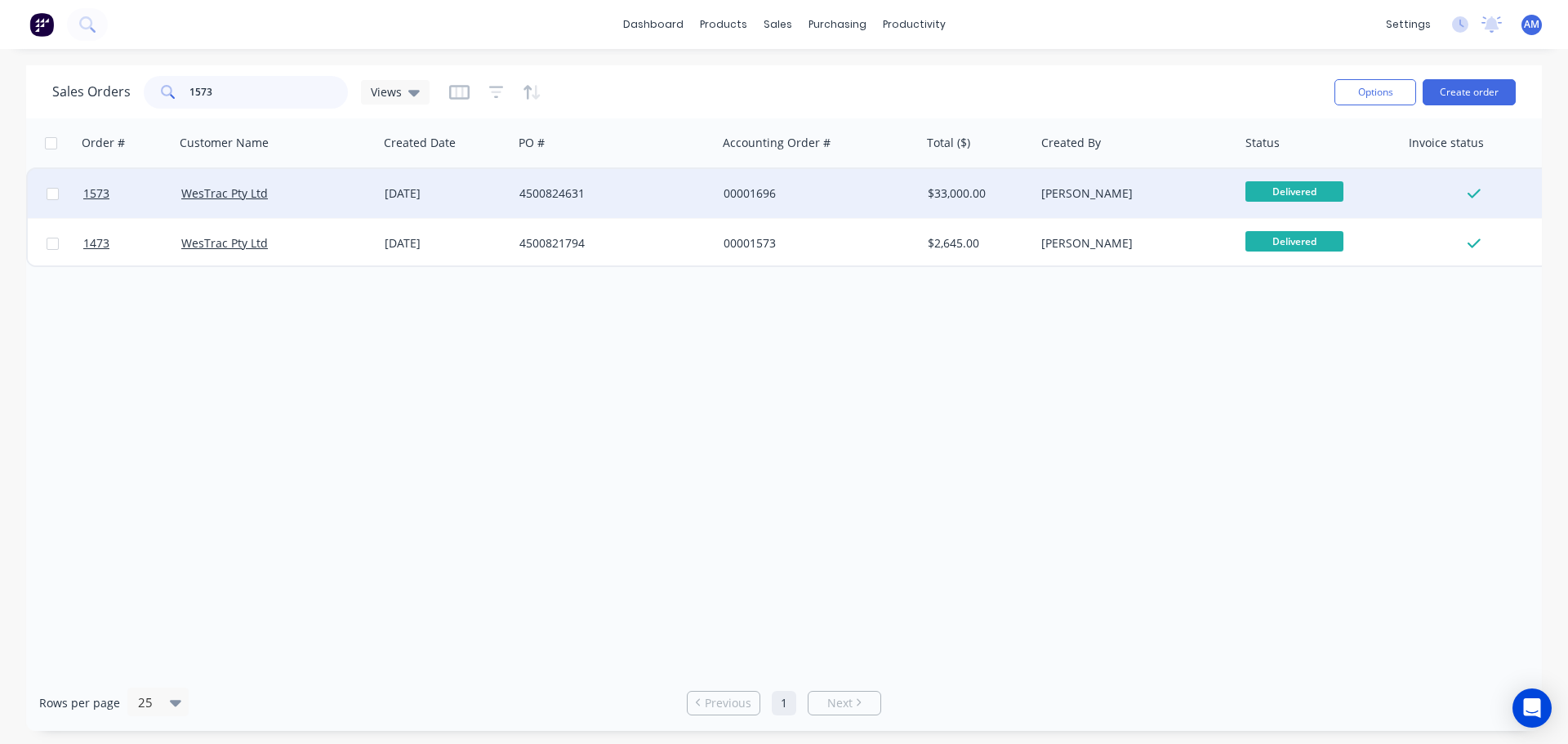
type input "1573"
click at [560, 190] on div "4500824631" at bounding box center [610, 193] width 181 height 17
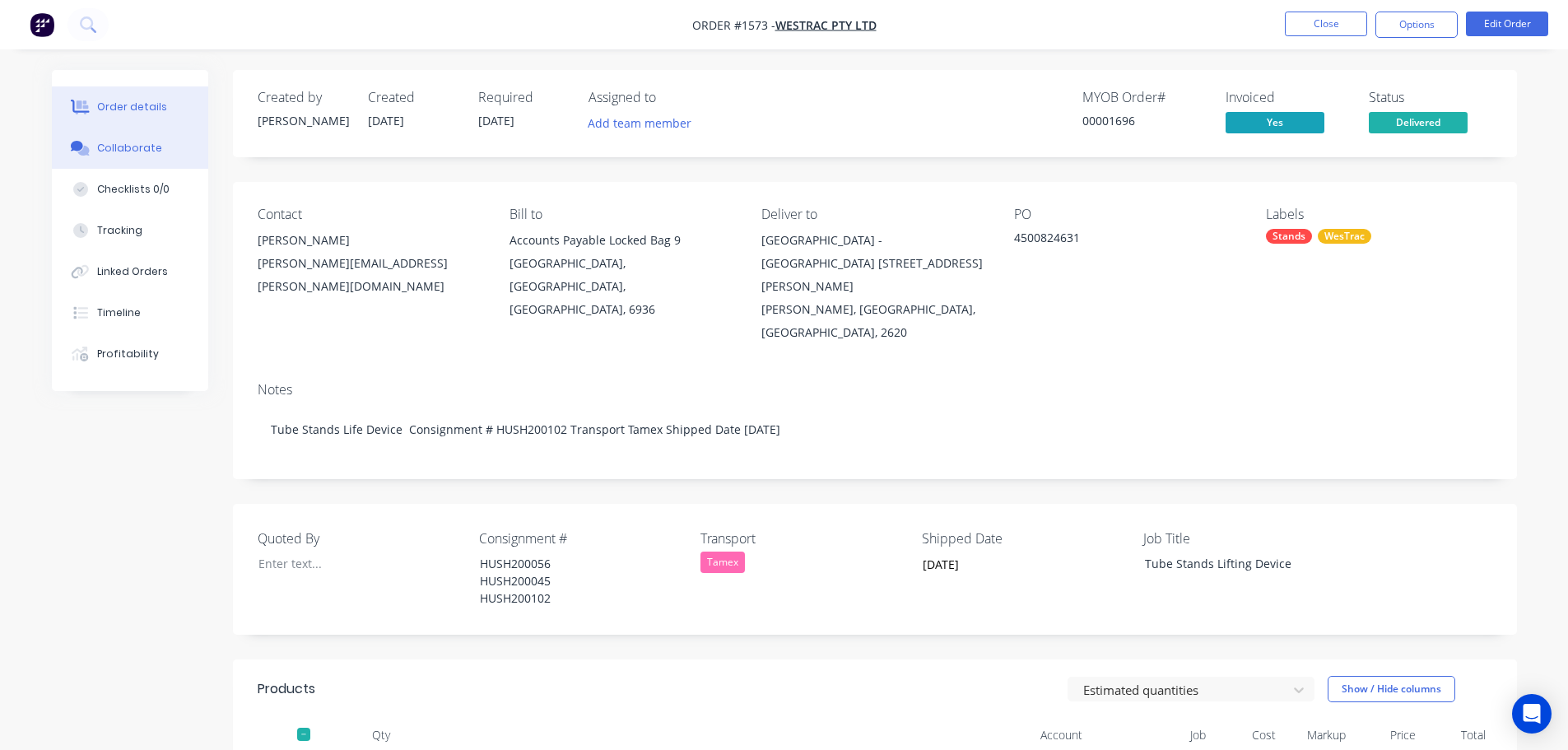
click at [119, 151] on div "Collaborate" at bounding box center [130, 148] width 65 height 15
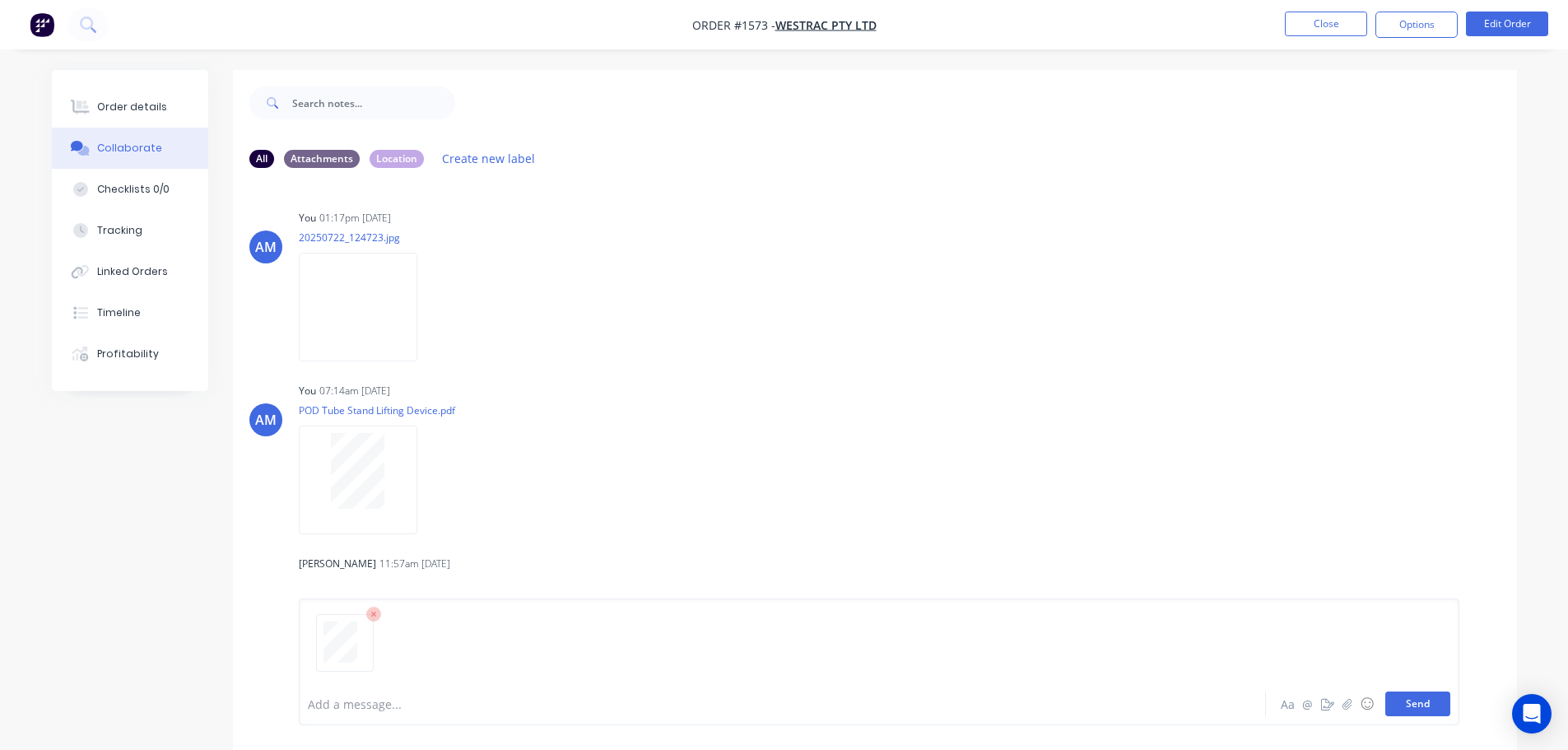
click at [1424, 709] on button "Send" at bounding box center [1418, 703] width 65 height 24
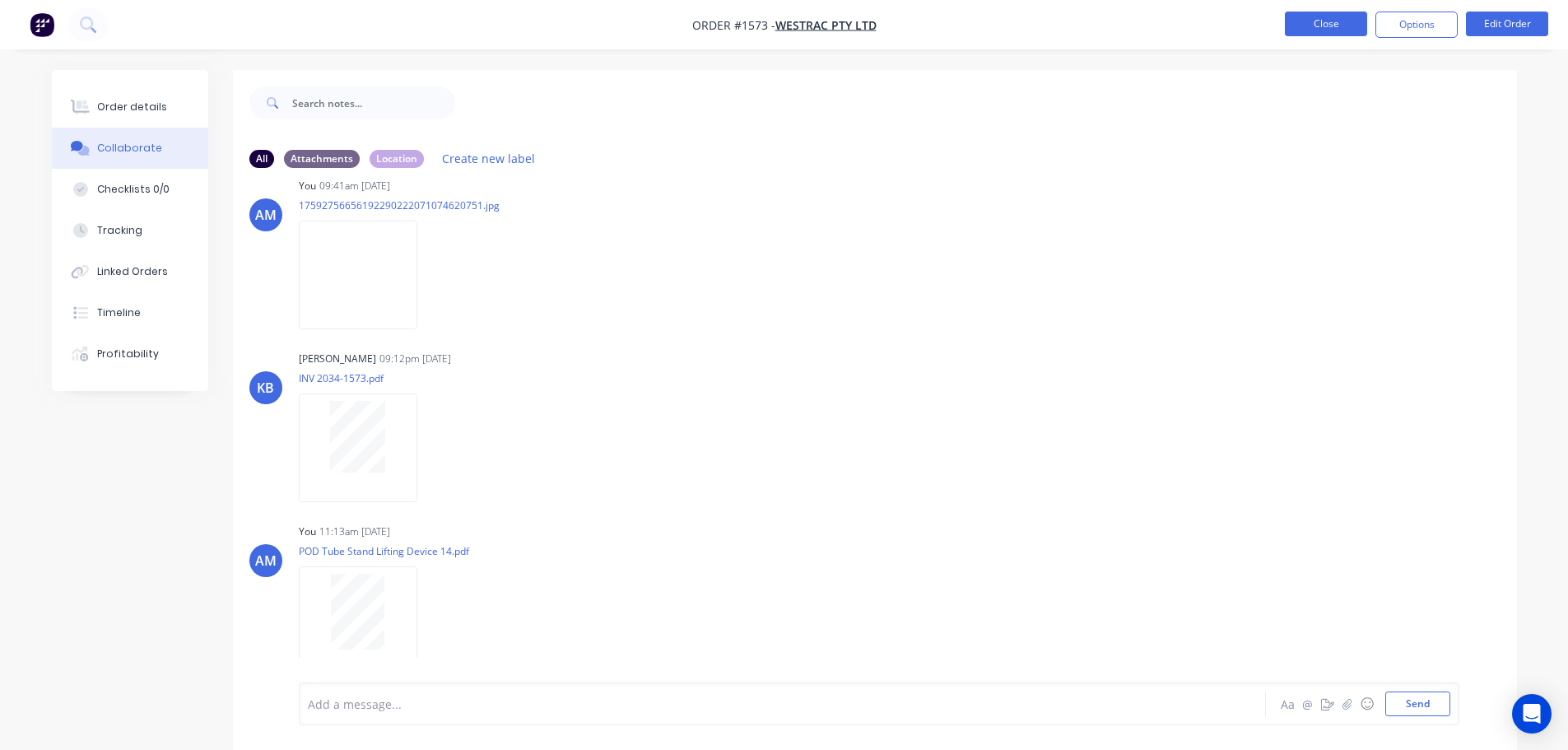
click at [1323, 24] on button "Close" at bounding box center [1327, 23] width 82 height 24
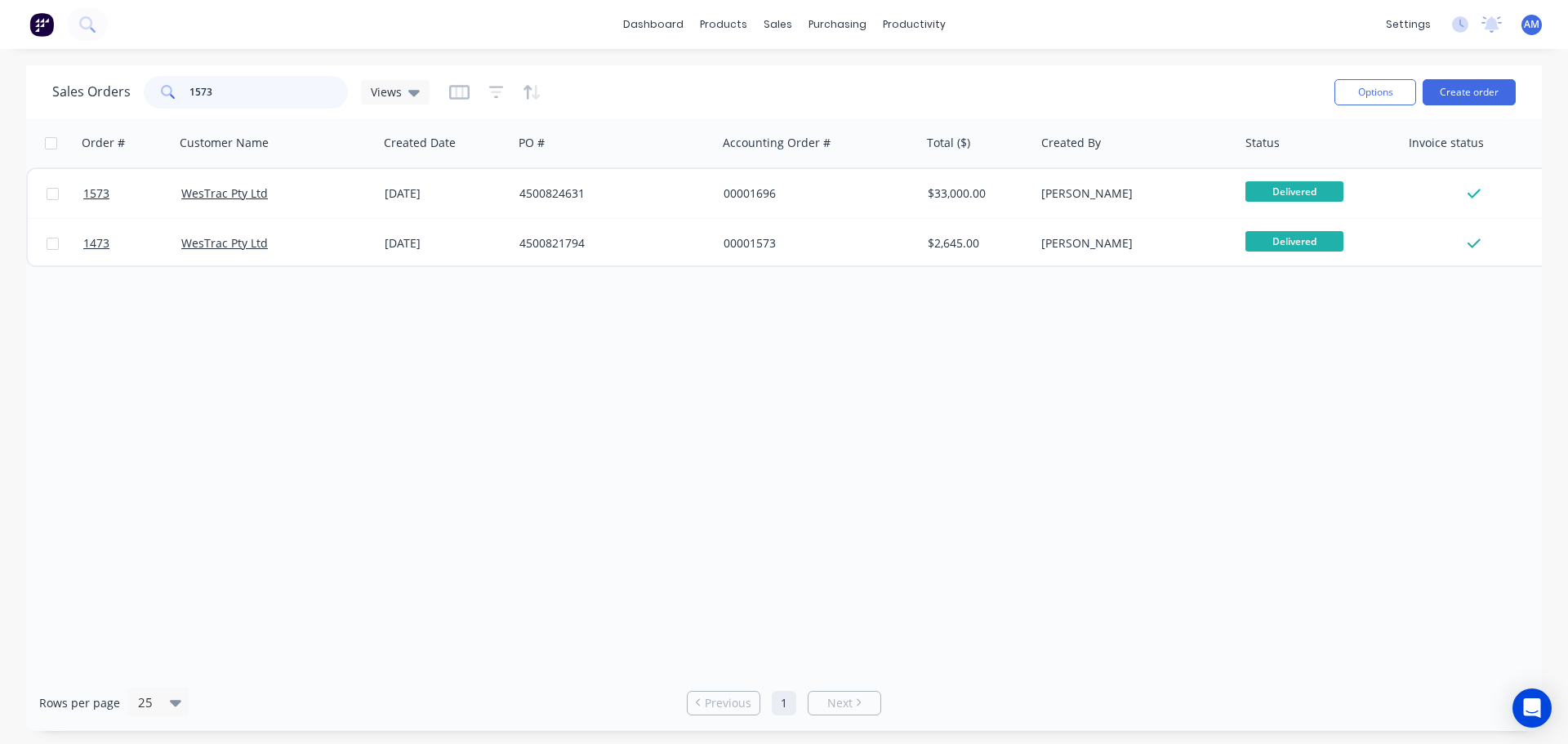
drag, startPoint x: 246, startPoint y: 95, endPoint x: 183, endPoint y: 89, distance: 63.3
click at [183, 89] on div "1573" at bounding box center [245, 91] width 204 height 32
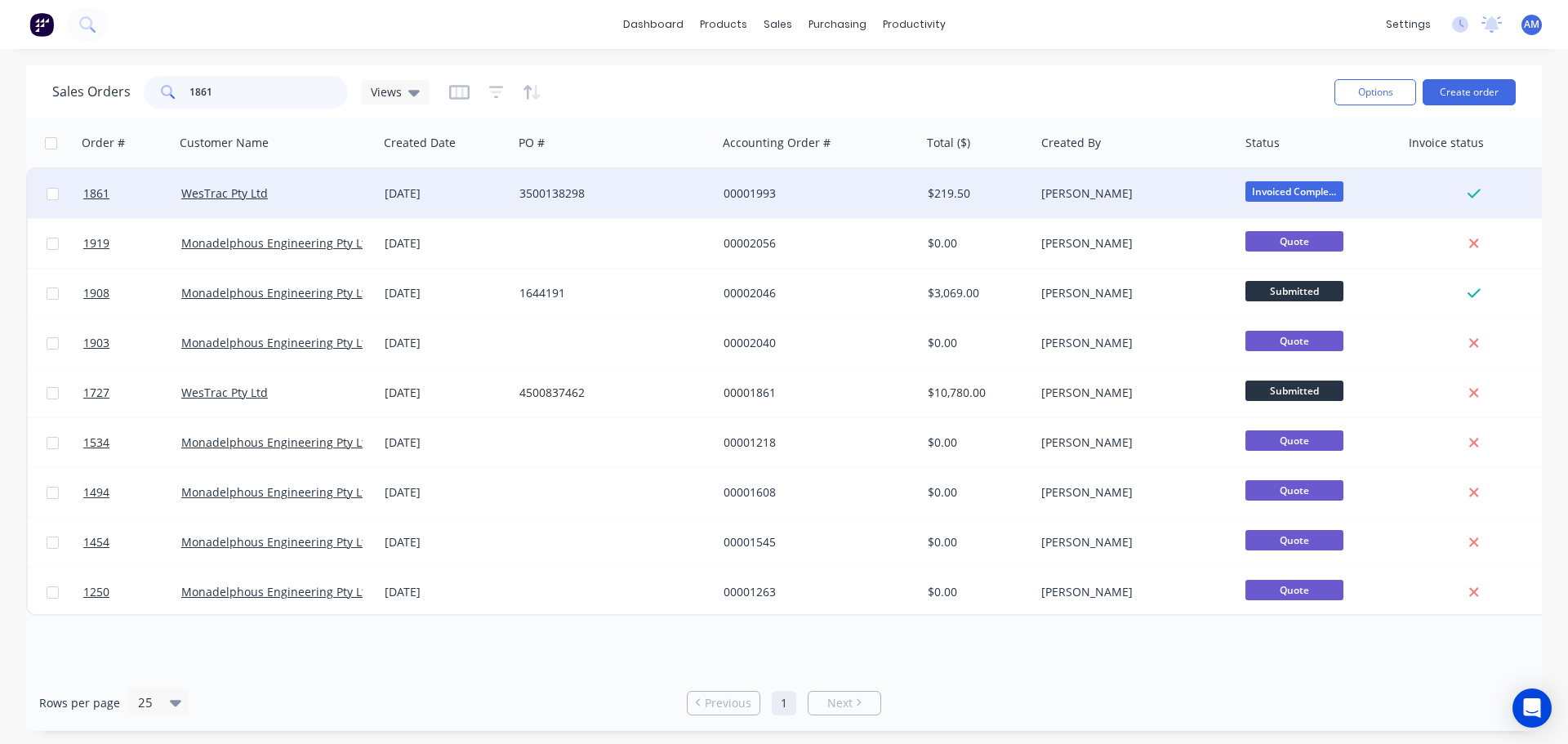
type input "1861"
click at [543, 192] on div "3500138298" at bounding box center [610, 193] width 181 height 17
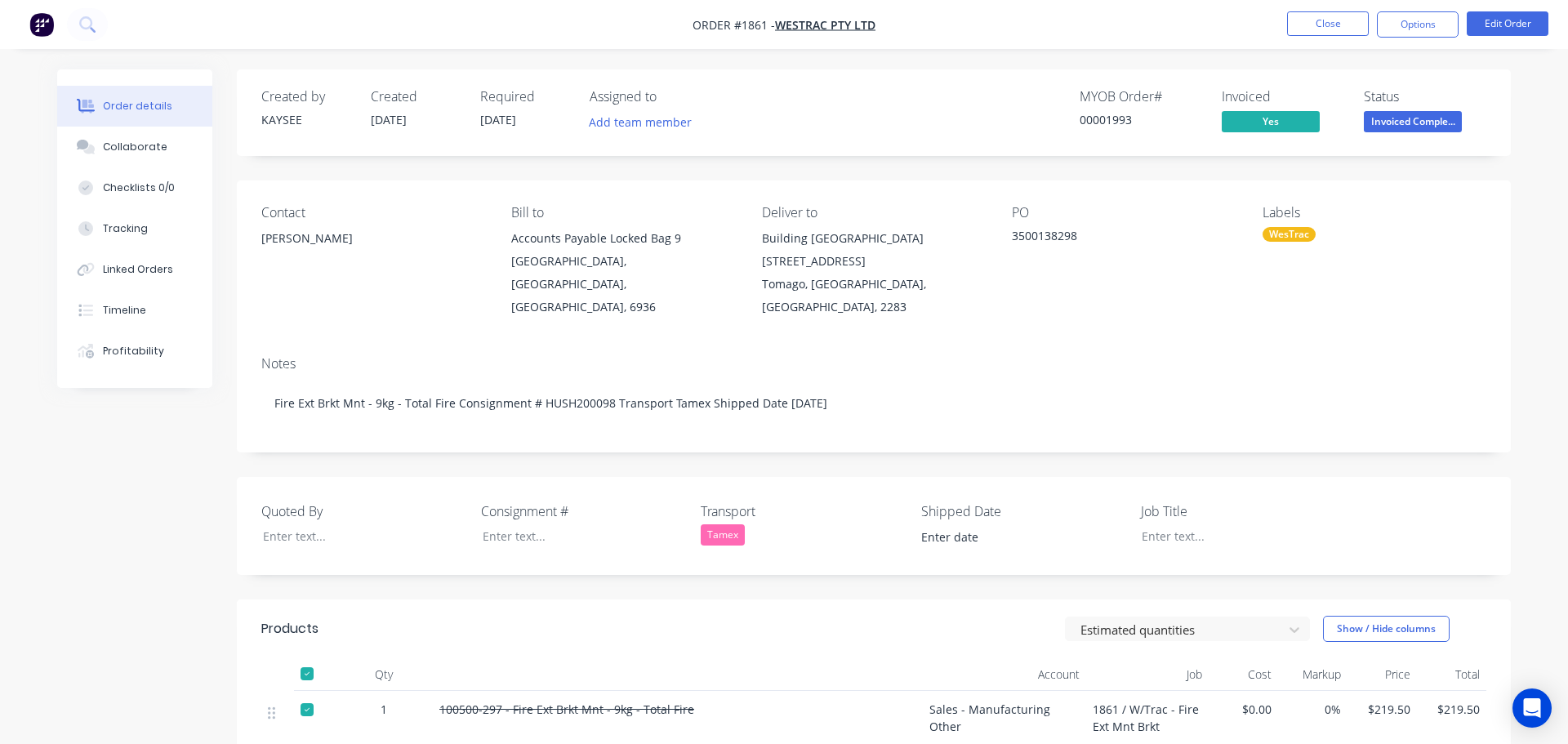
type input "[DATE]"
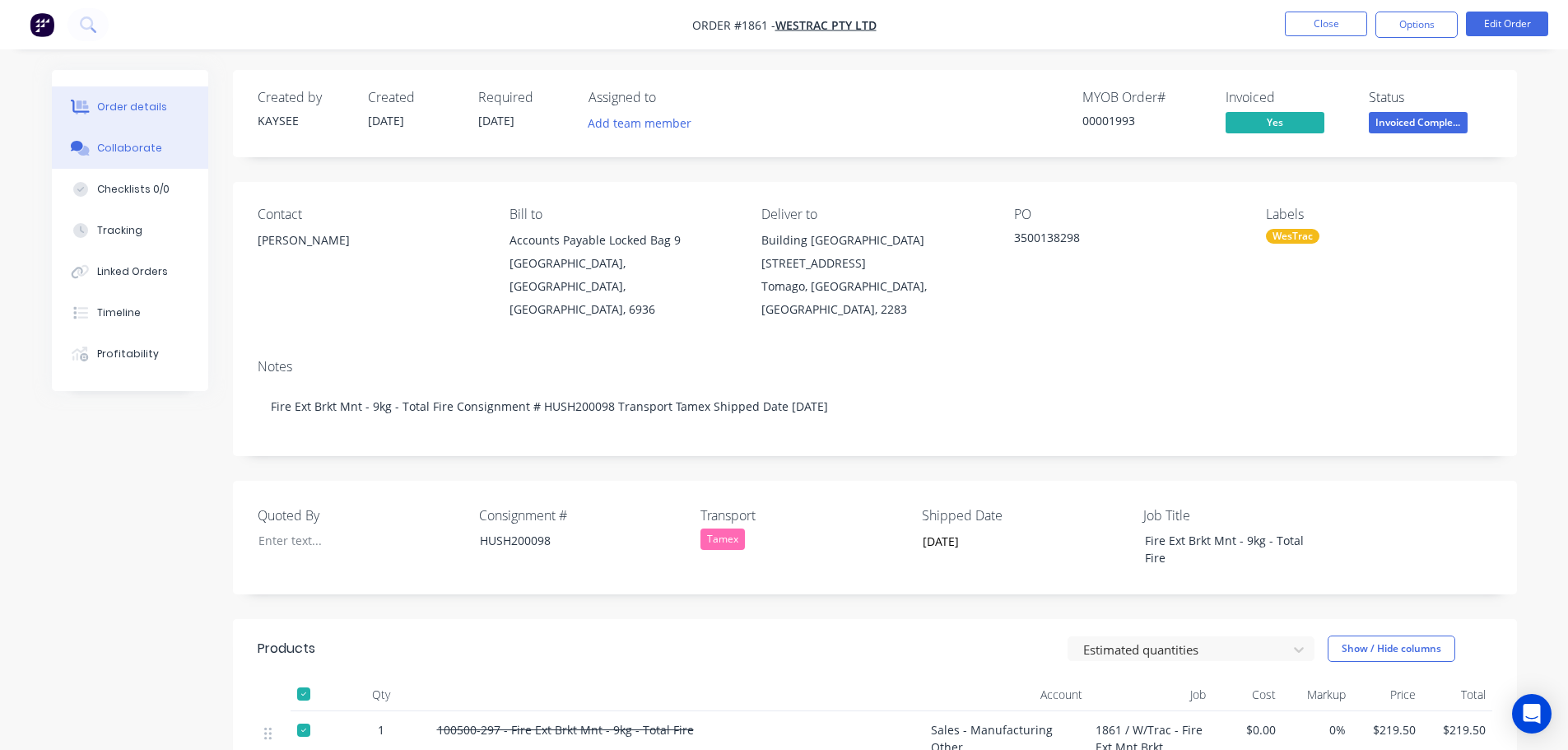
click at [135, 151] on div "Collaborate" at bounding box center [130, 148] width 65 height 15
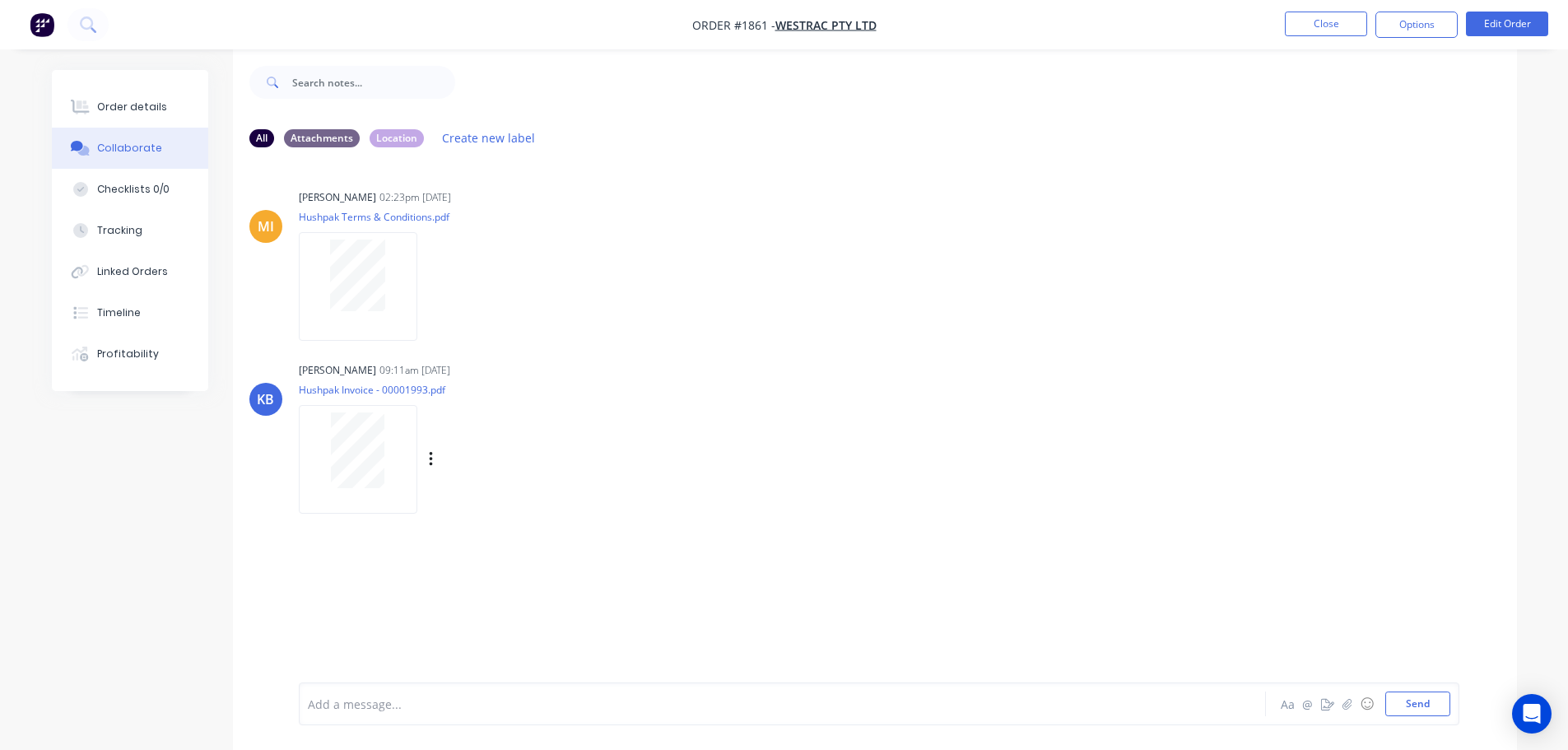
scroll to position [24, 0]
click at [1422, 703] on button "Send" at bounding box center [1418, 703] width 65 height 24
click at [883, 668] on div "Add a message... Aa @ ☺ Send" at bounding box center [875, 703] width 1285 height 92
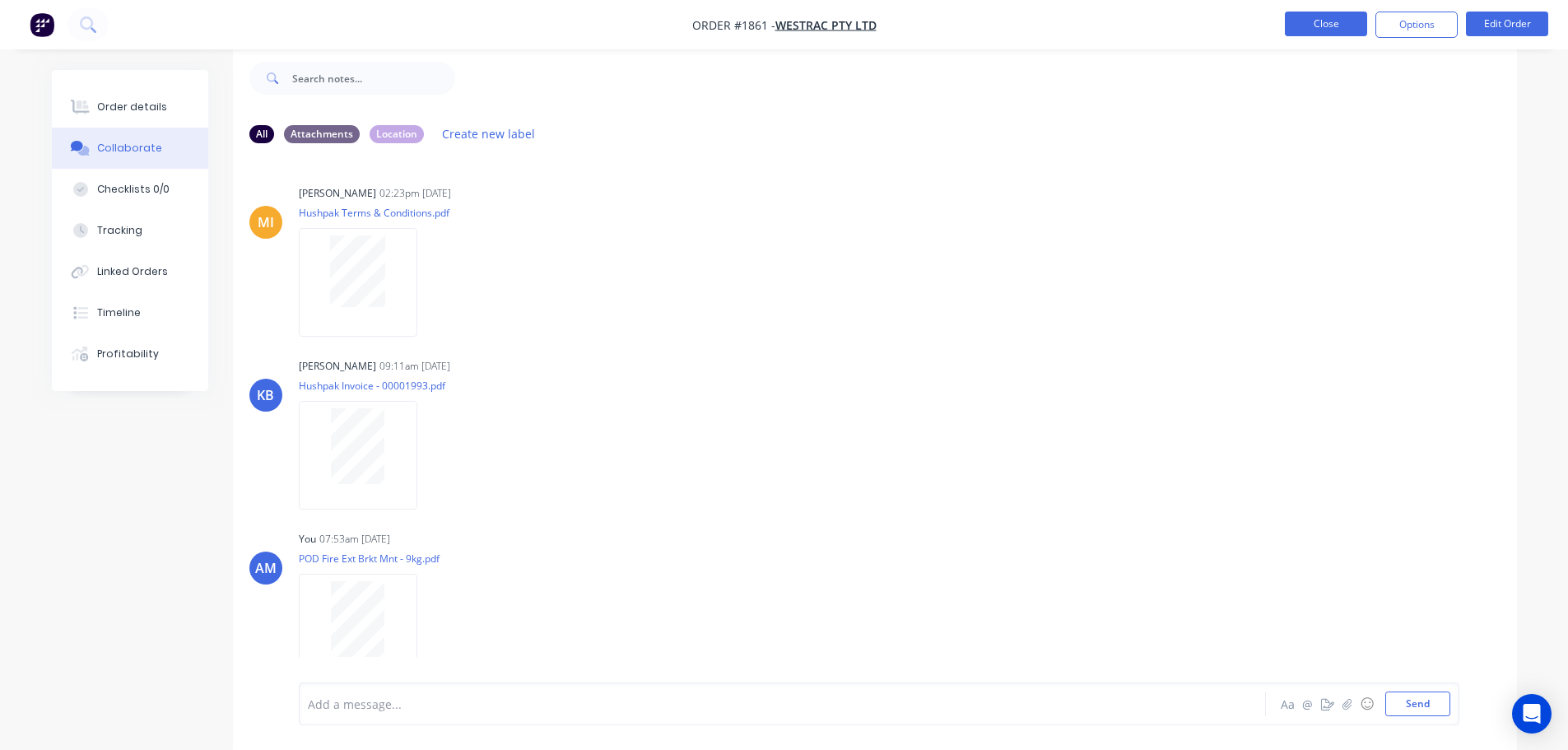
click at [1314, 29] on button "Close" at bounding box center [1327, 23] width 82 height 24
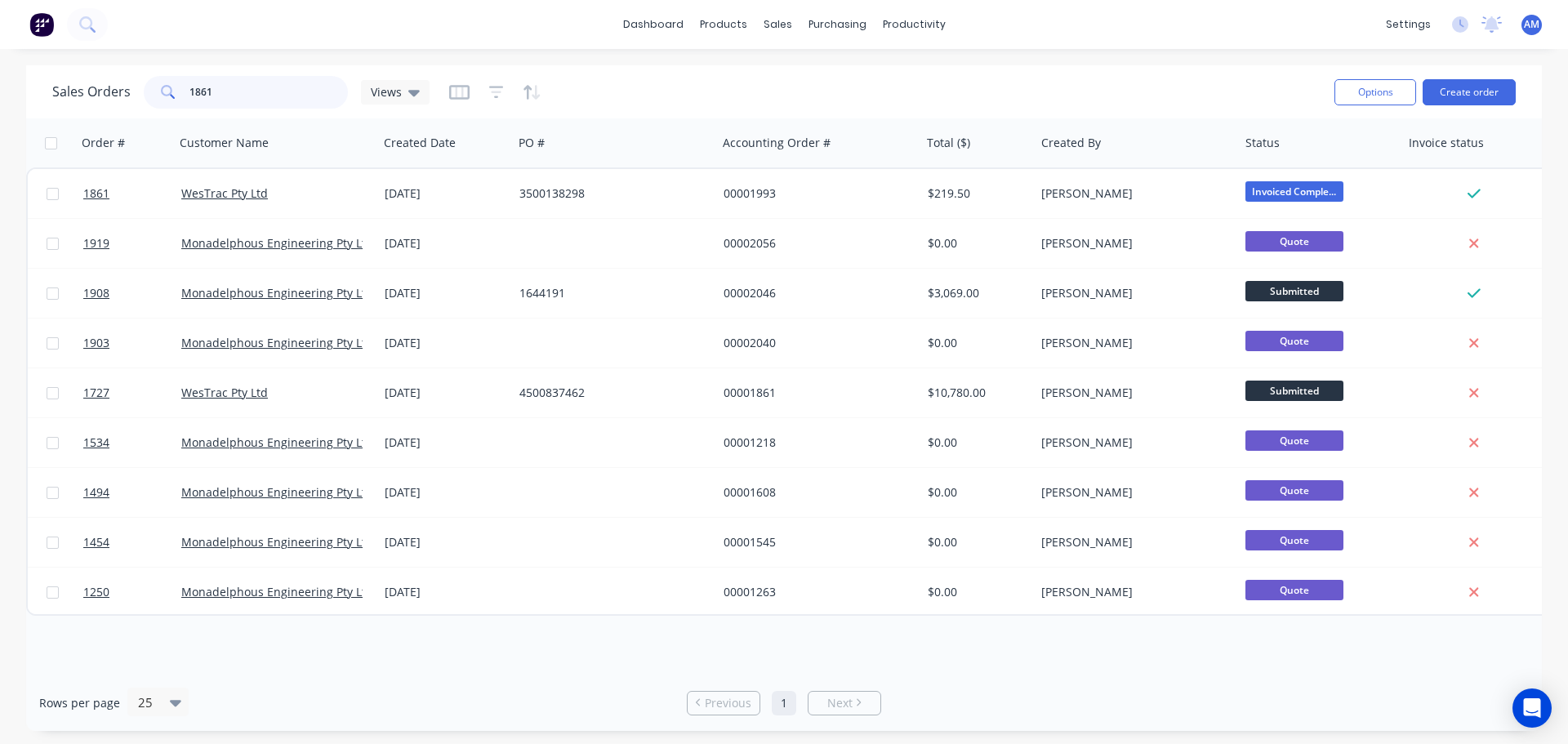
drag, startPoint x: 246, startPoint y: 92, endPoint x: 77, endPoint y: 108, distance: 169.8
click at [77, 108] on div "Sales Orders 1861 Views" at bounding box center [687, 91] width 1268 height 40
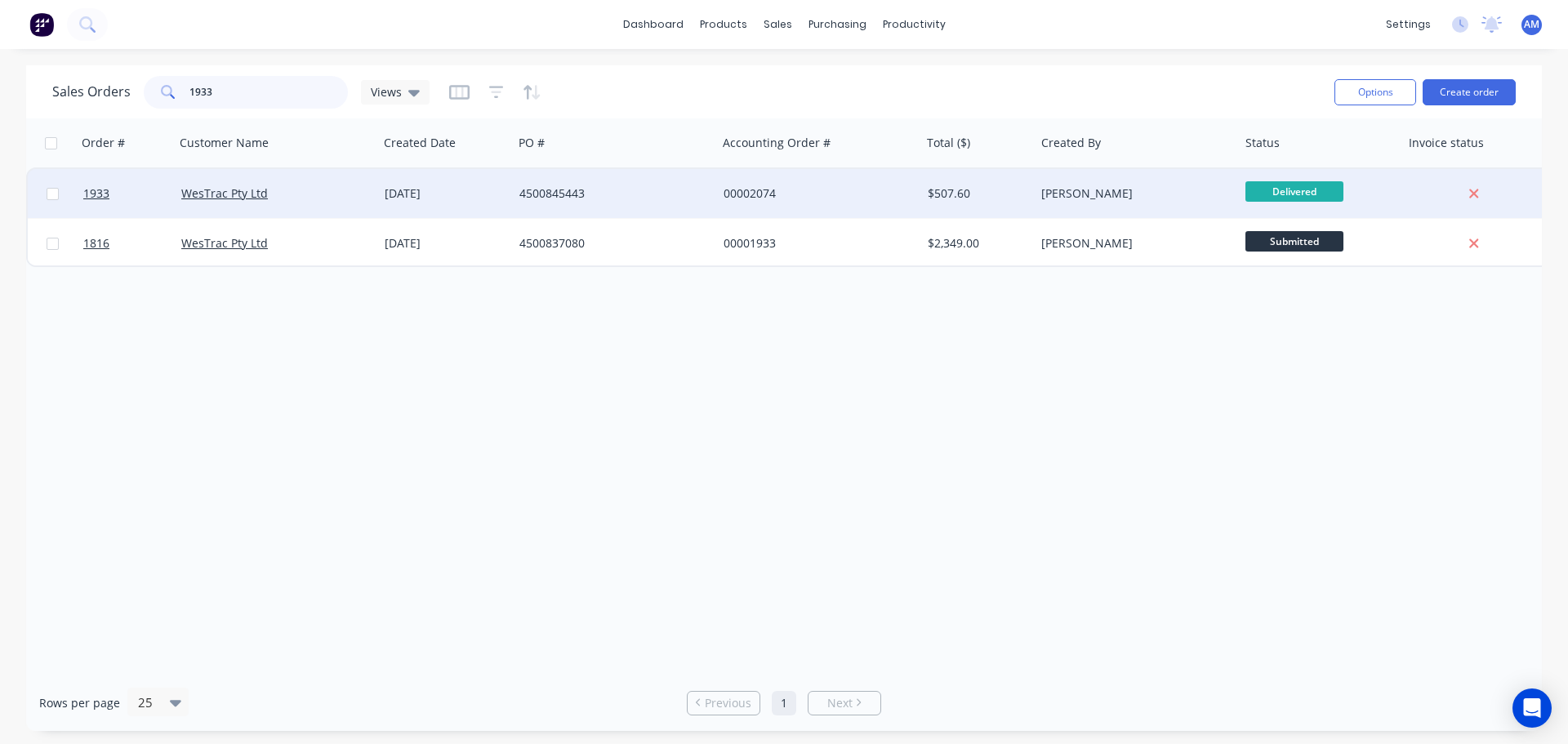
type input "1933"
click at [577, 192] on div "4500845443" at bounding box center [610, 193] width 181 height 17
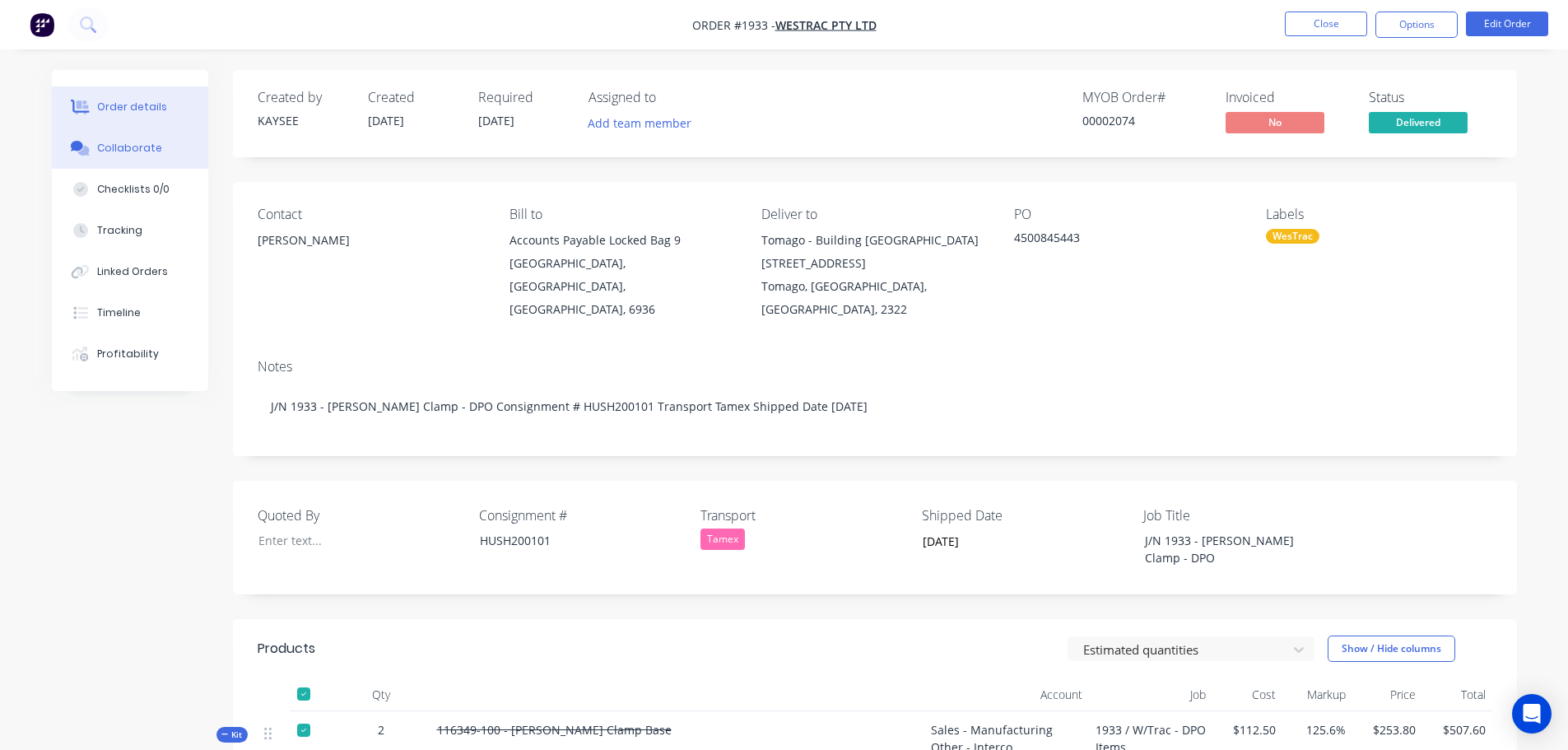
click at [139, 149] on div "Collaborate" at bounding box center [130, 148] width 65 height 15
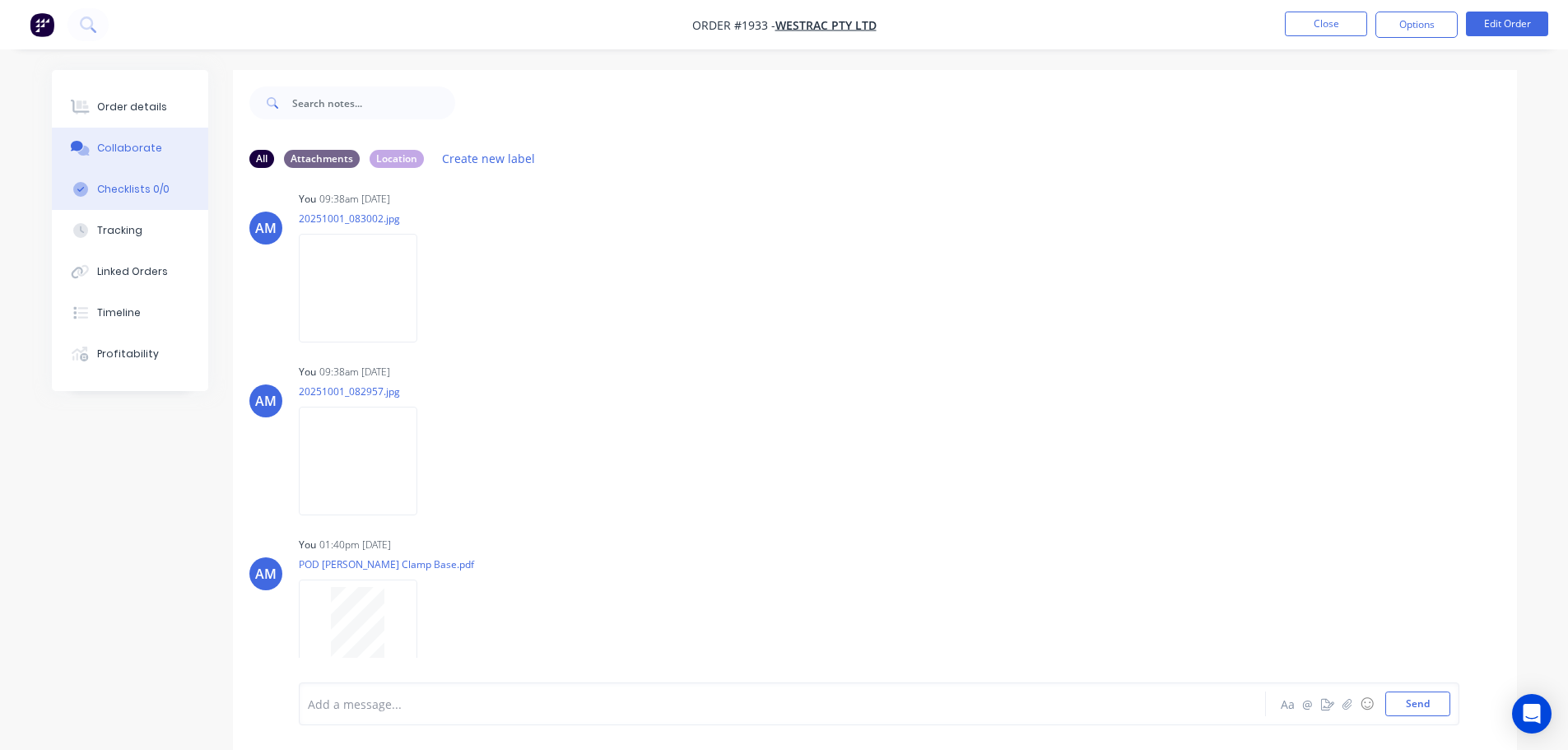
scroll to position [364, 0]
click at [1327, 18] on button "Close" at bounding box center [1327, 23] width 82 height 24
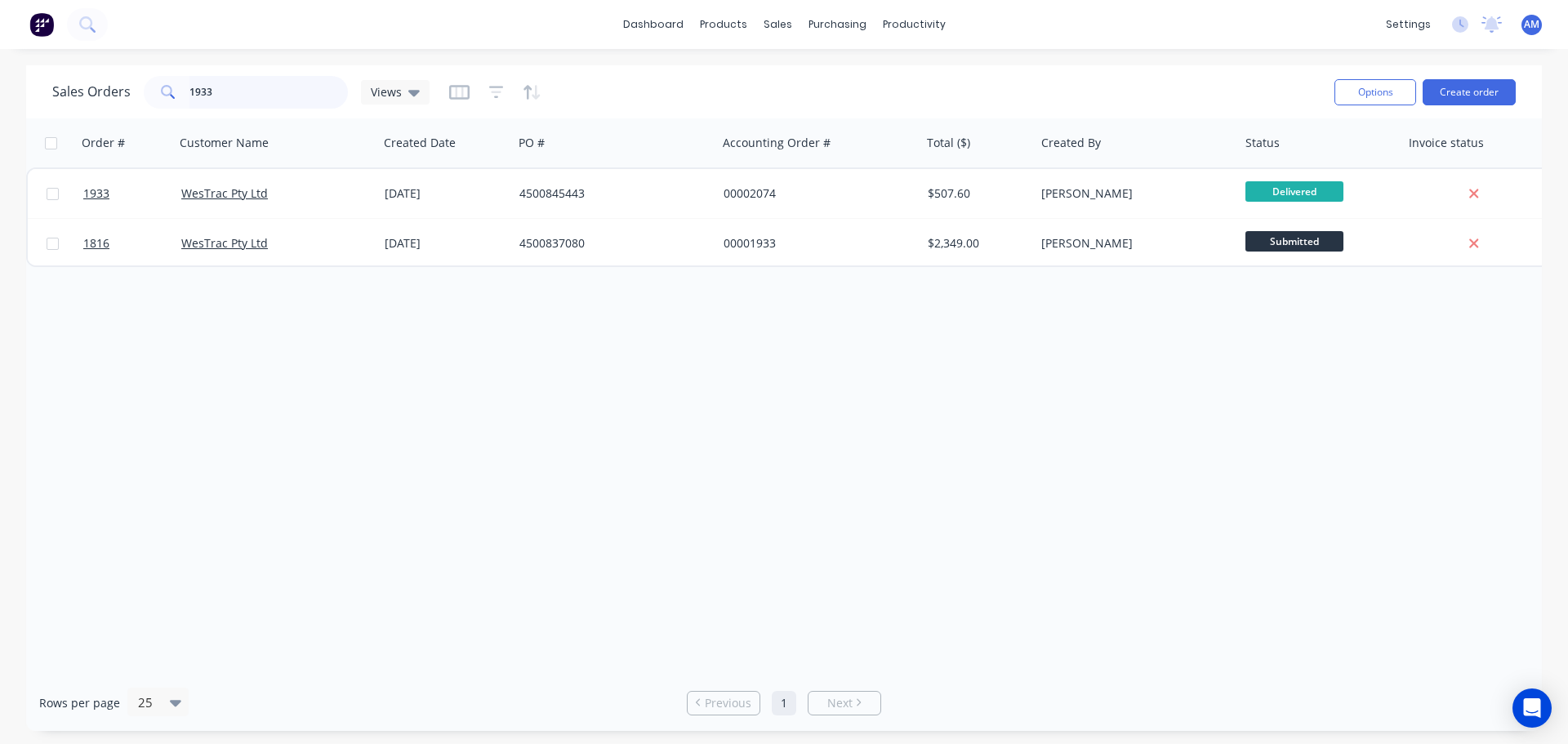
click at [211, 87] on input "1933" at bounding box center [269, 91] width 159 height 32
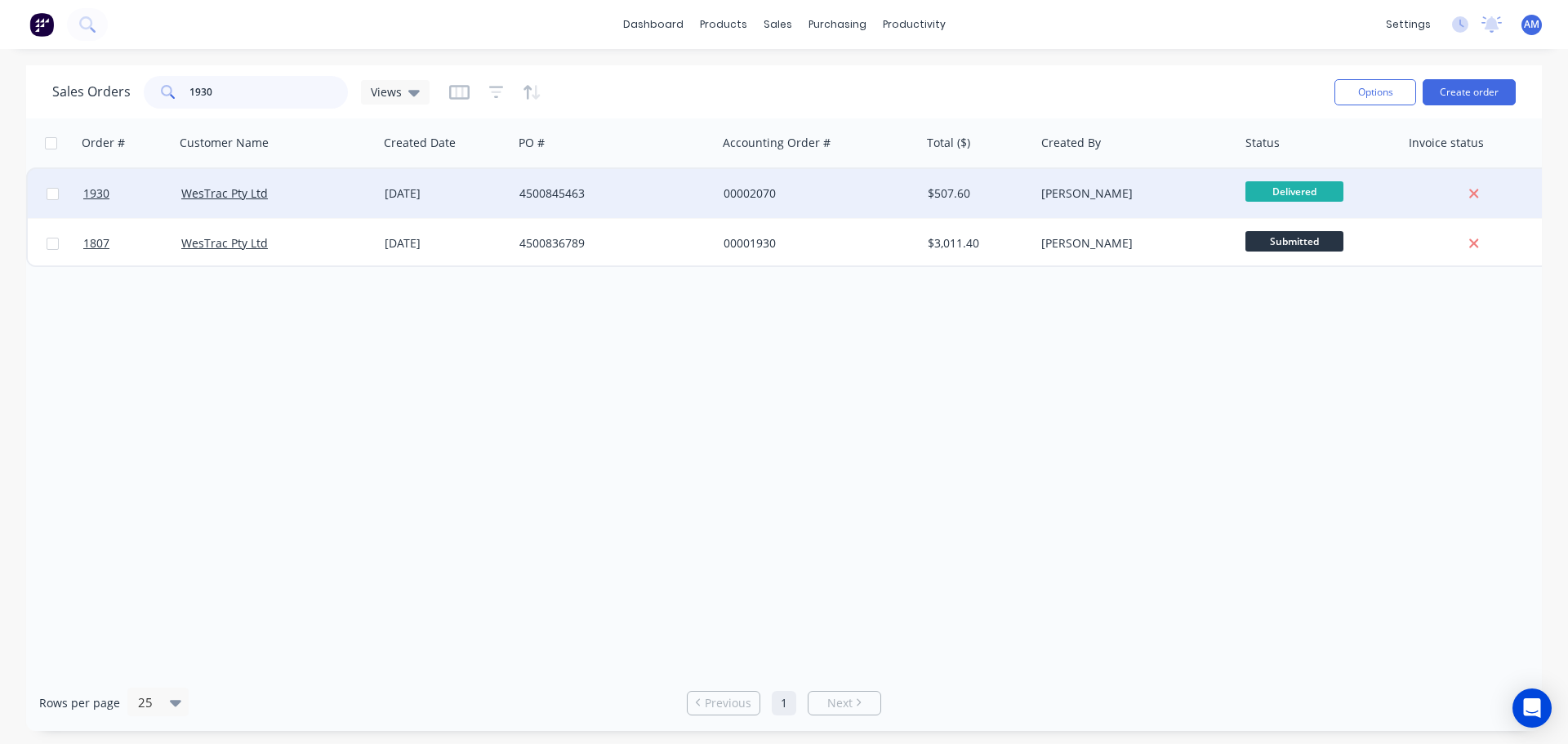
type input "1930"
click at [581, 195] on div "4500845463" at bounding box center [610, 193] width 181 height 17
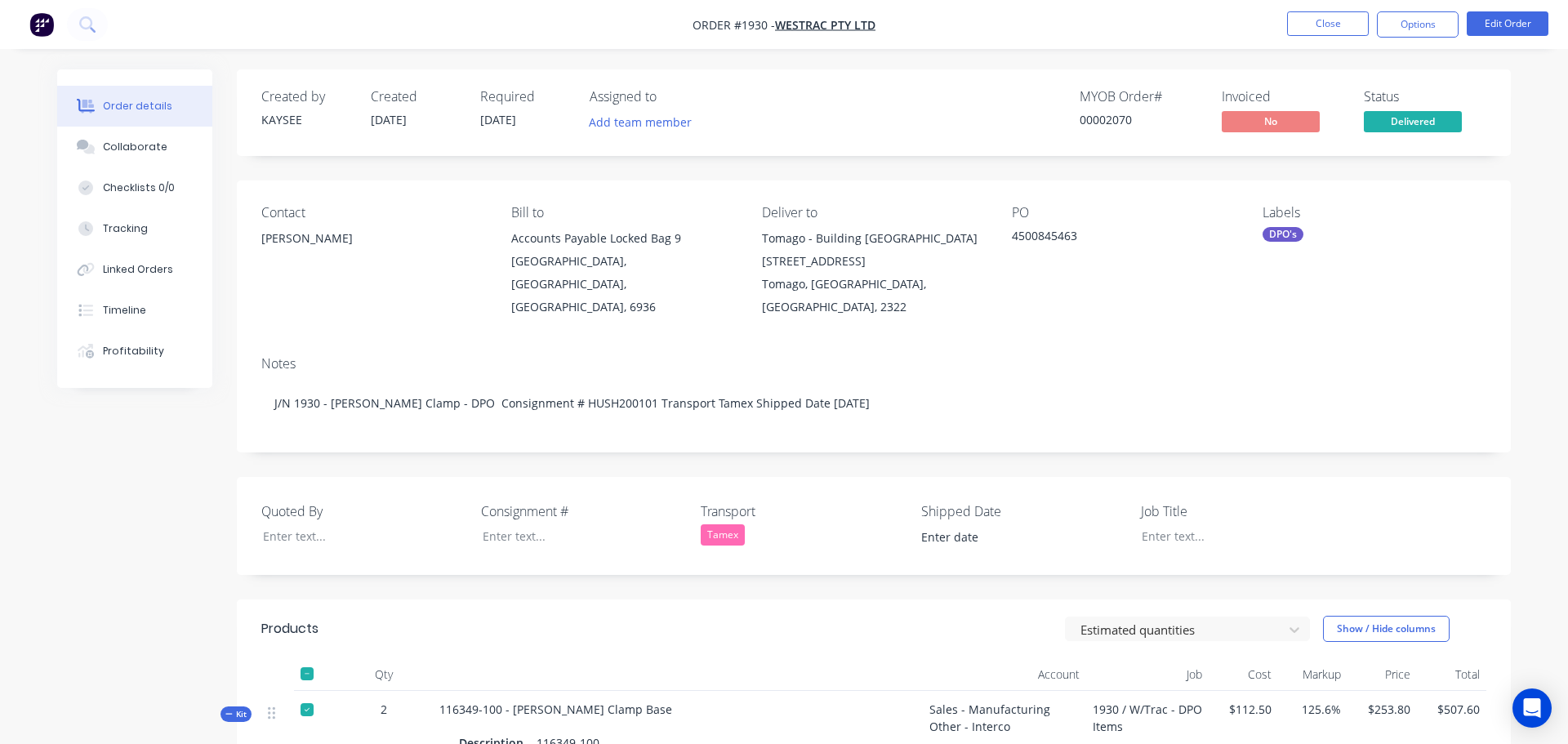
type input "[DATE]"
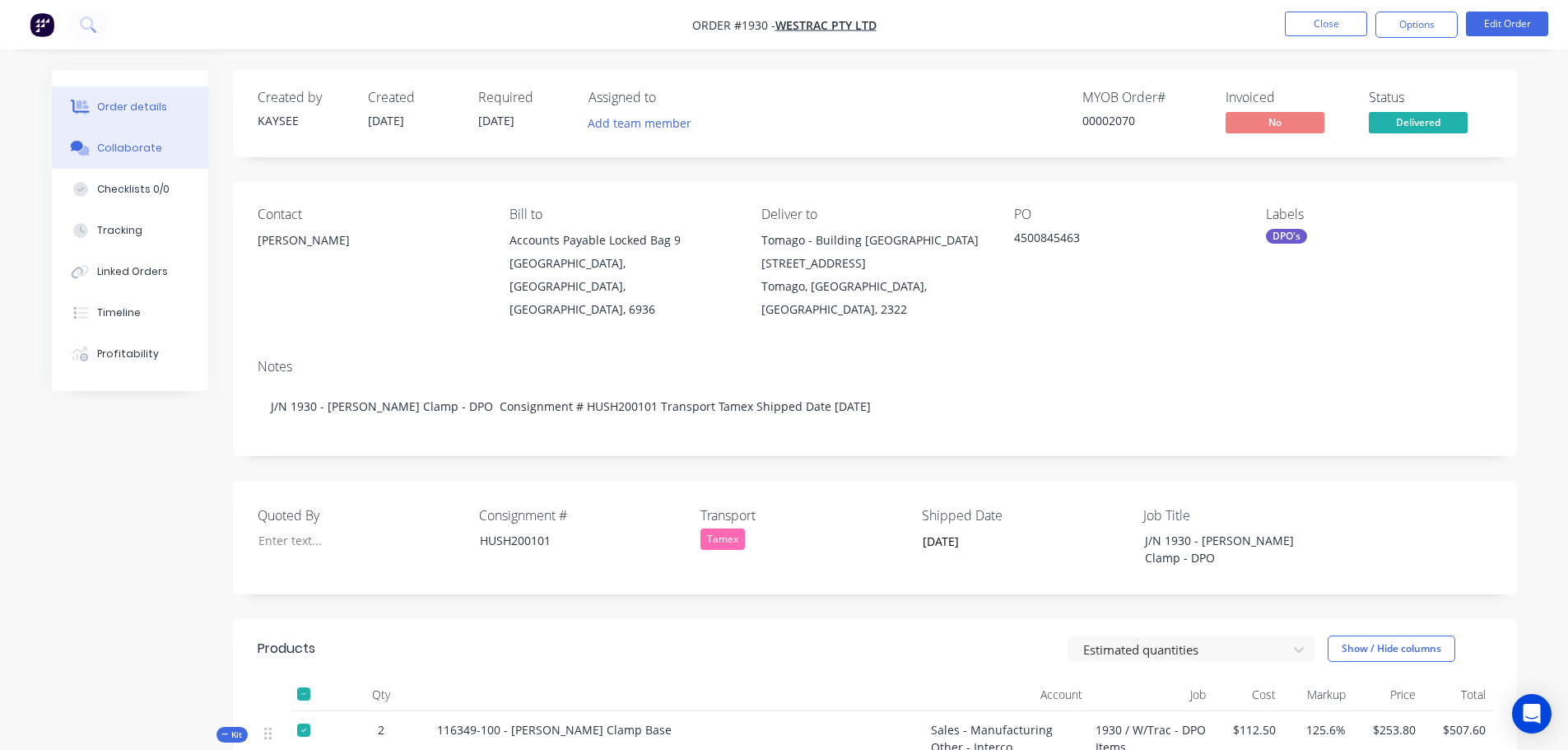
click at [128, 146] on div "Collaborate" at bounding box center [130, 148] width 65 height 15
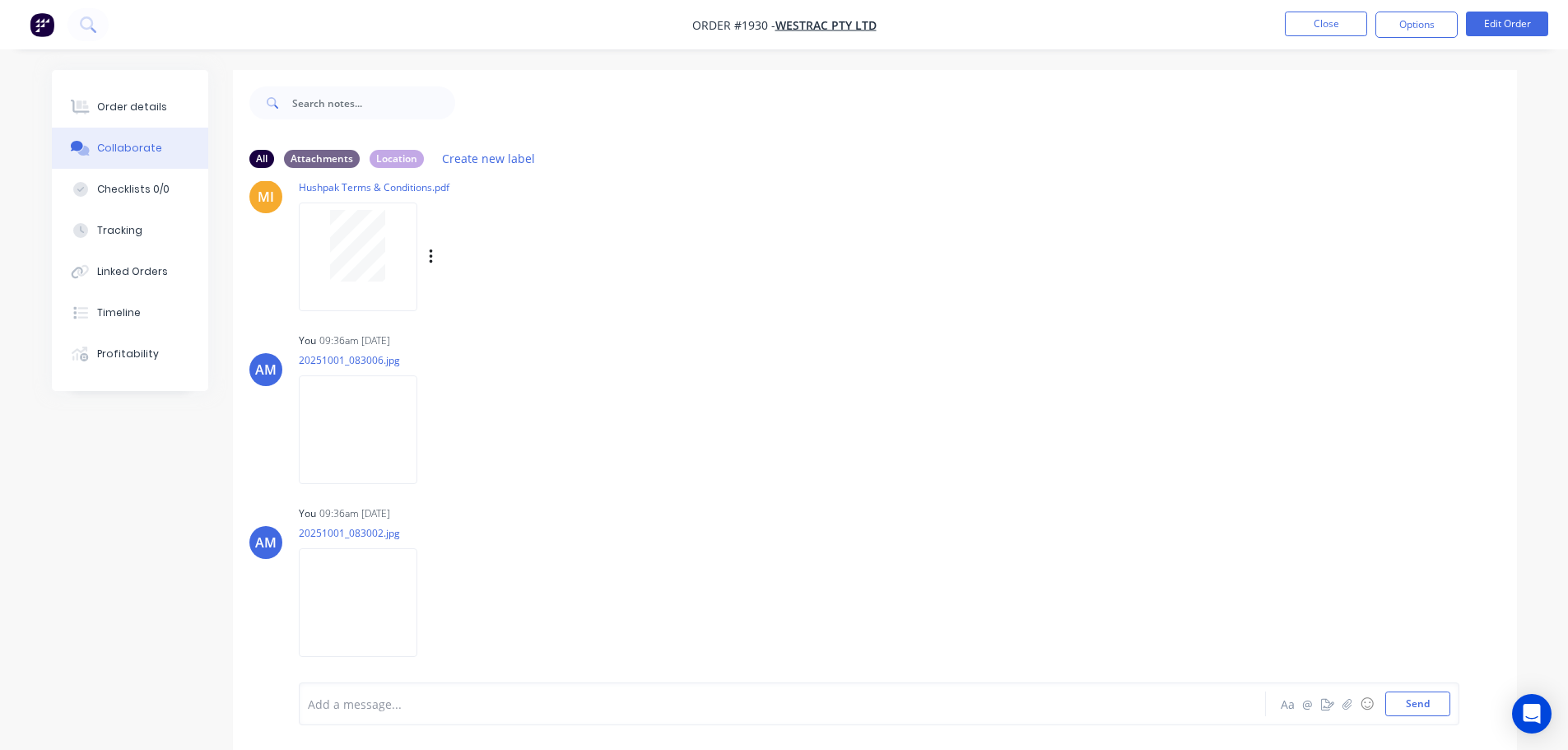
scroll to position [48, 0]
click at [1322, 22] on button "Close" at bounding box center [1327, 23] width 82 height 24
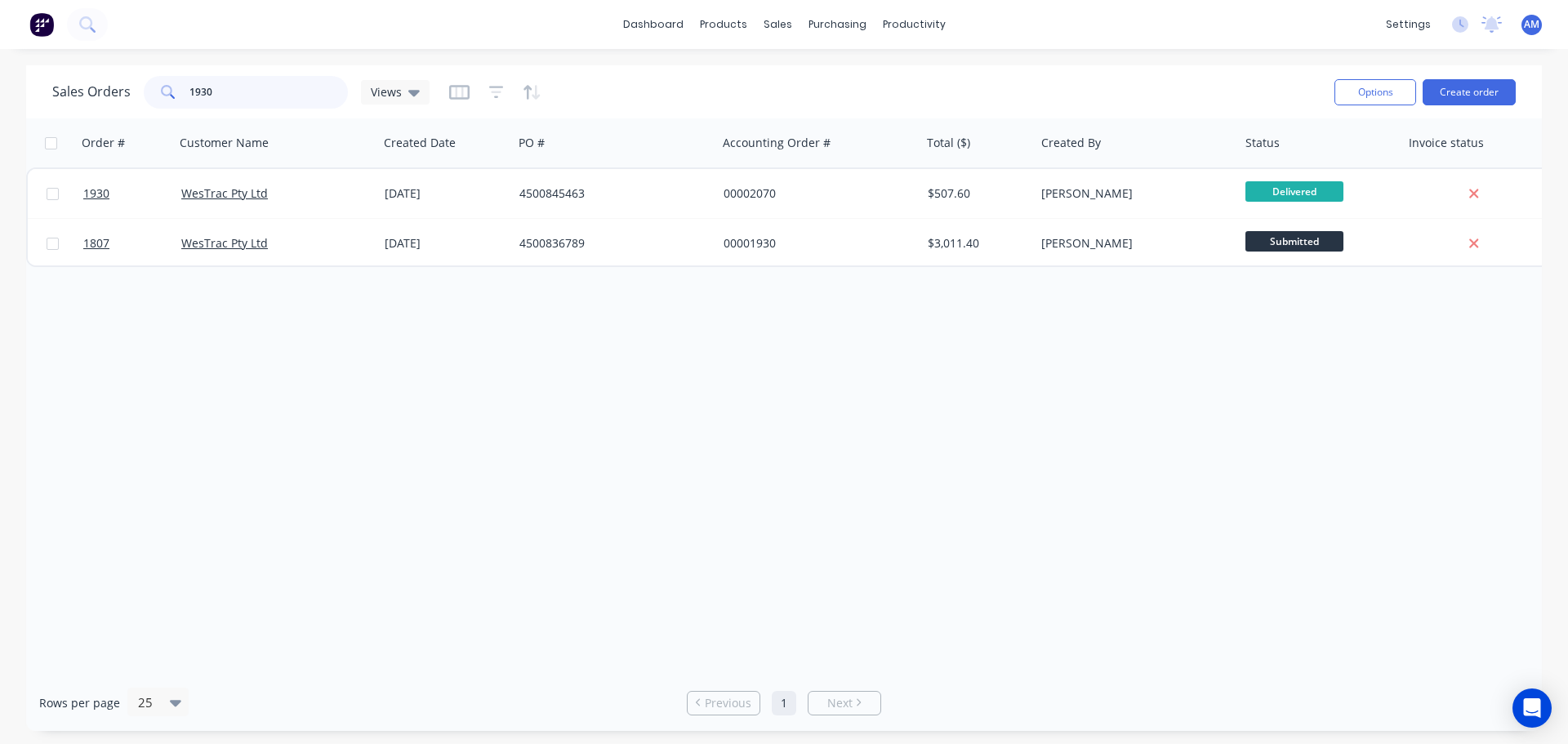
drag, startPoint x: 205, startPoint y: 91, endPoint x: 179, endPoint y: 84, distance: 26.9
click at [179, 84] on div "1930" at bounding box center [245, 91] width 204 height 32
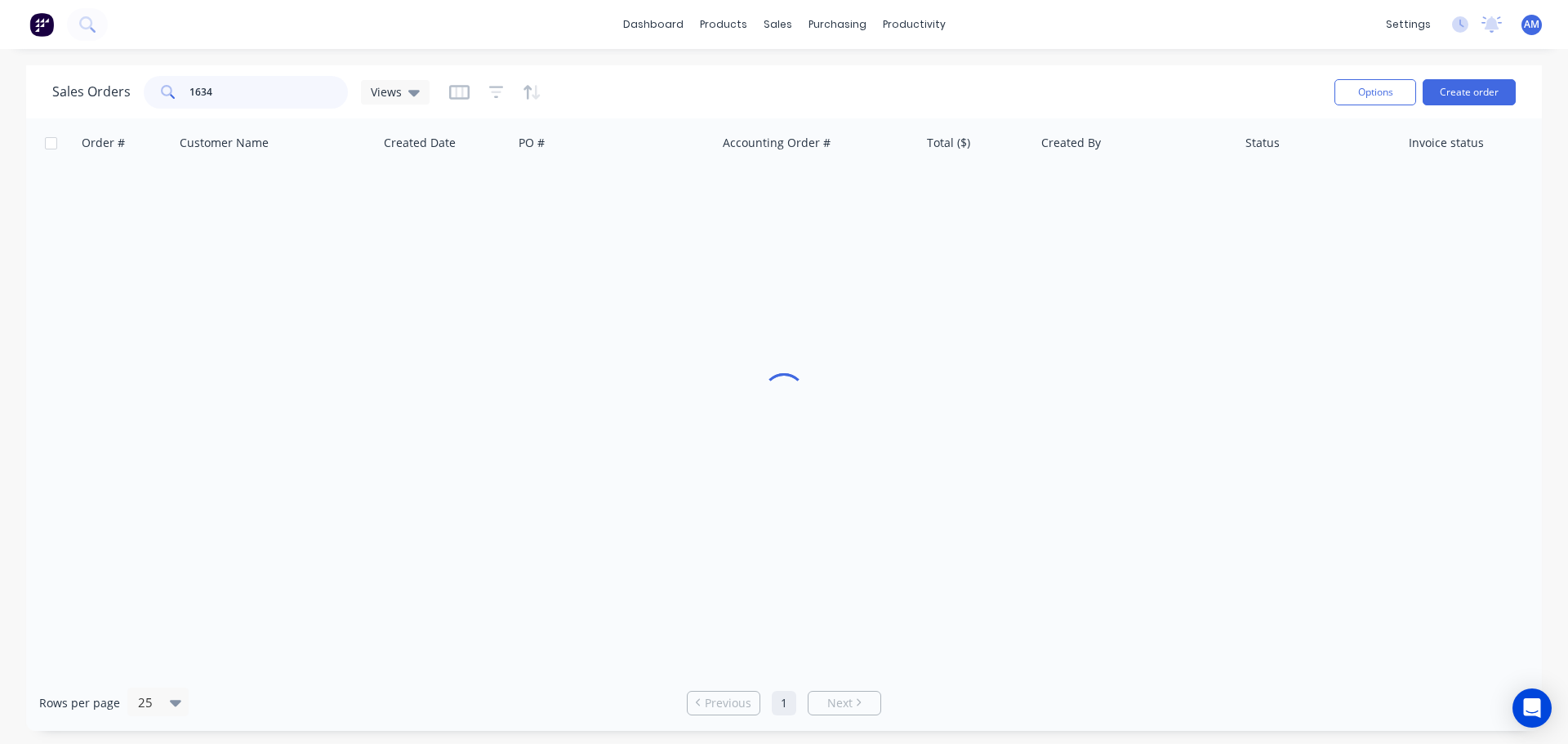
type input "1634"
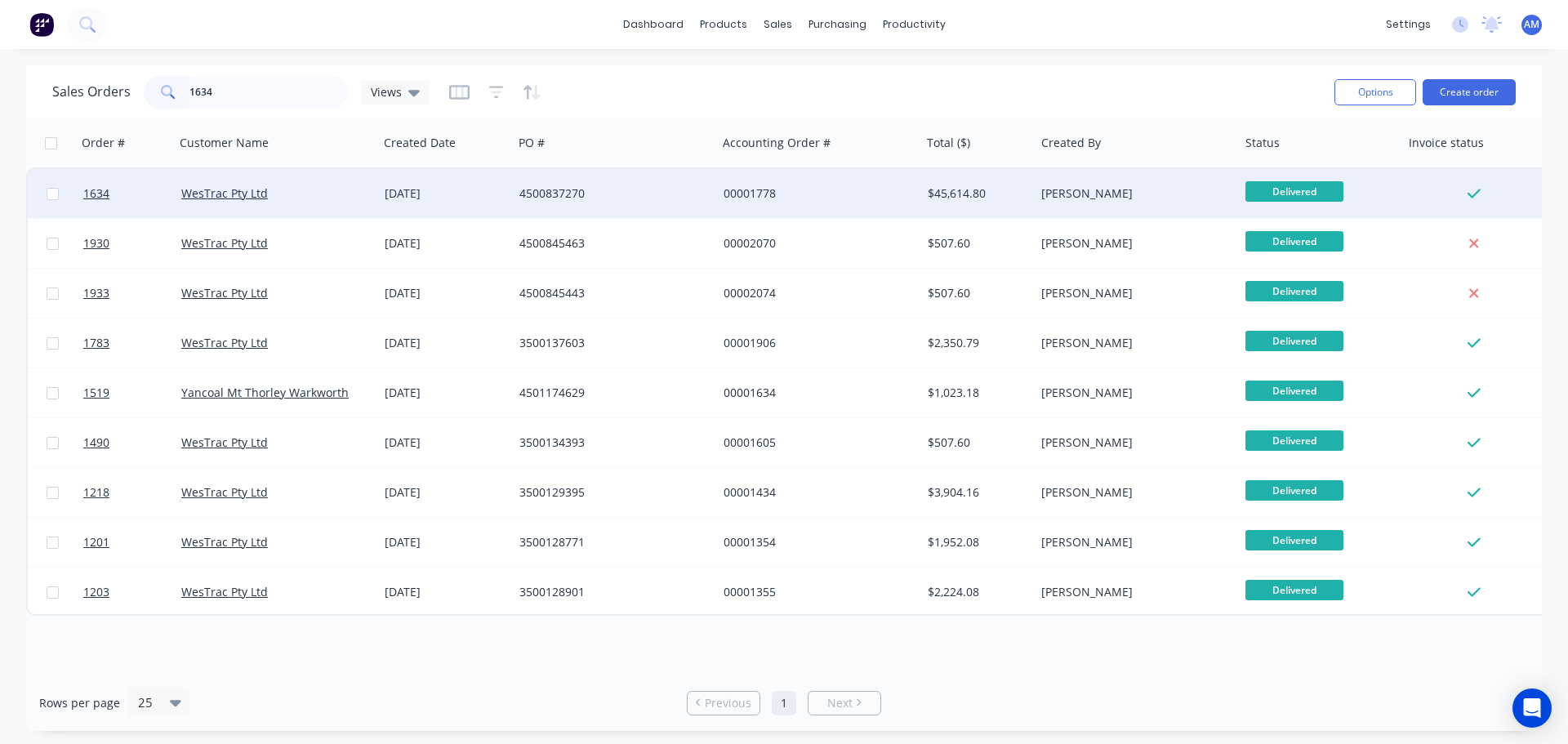
click at [570, 185] on div "4500837270" at bounding box center [610, 193] width 181 height 17
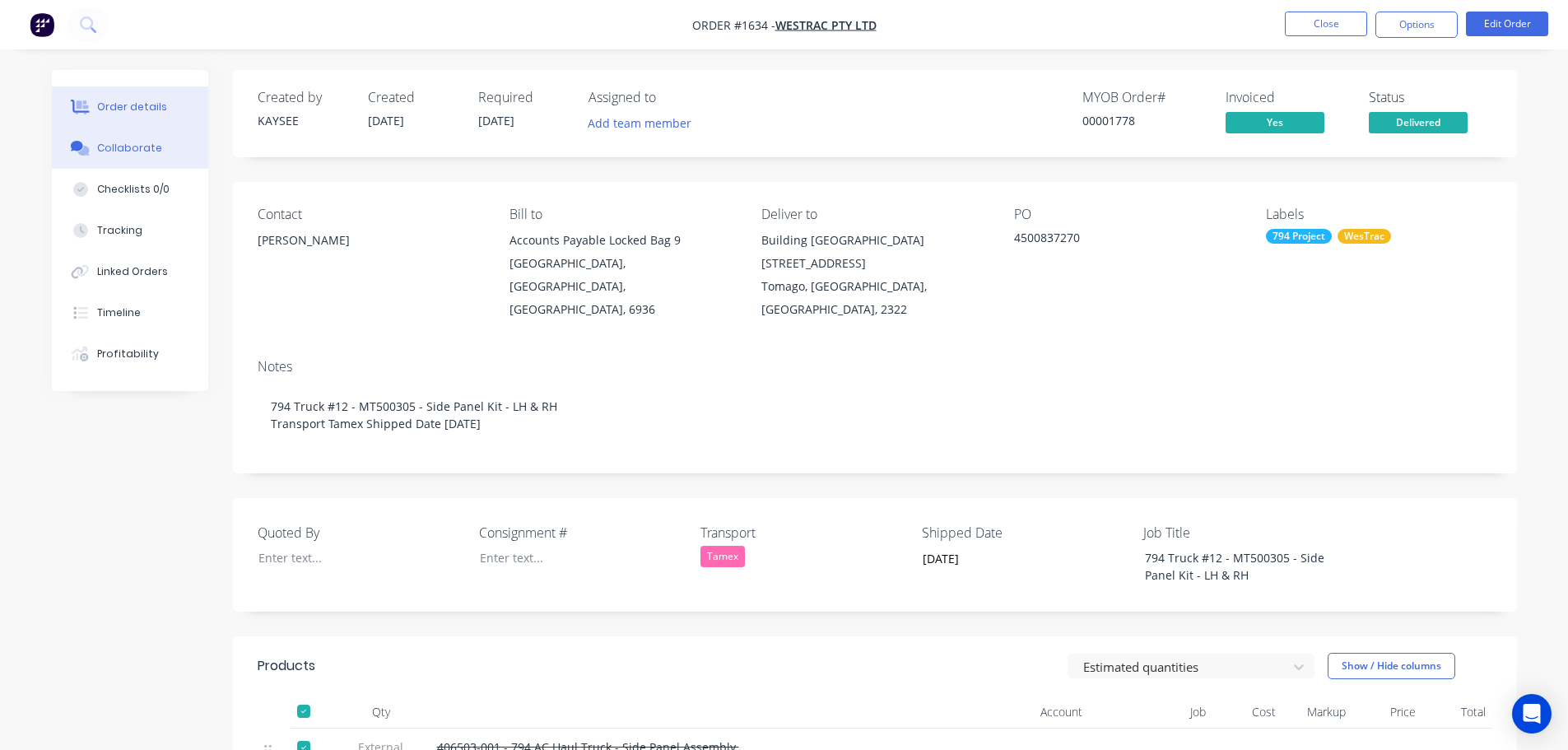
click at [135, 143] on div "Collaborate" at bounding box center [130, 148] width 65 height 15
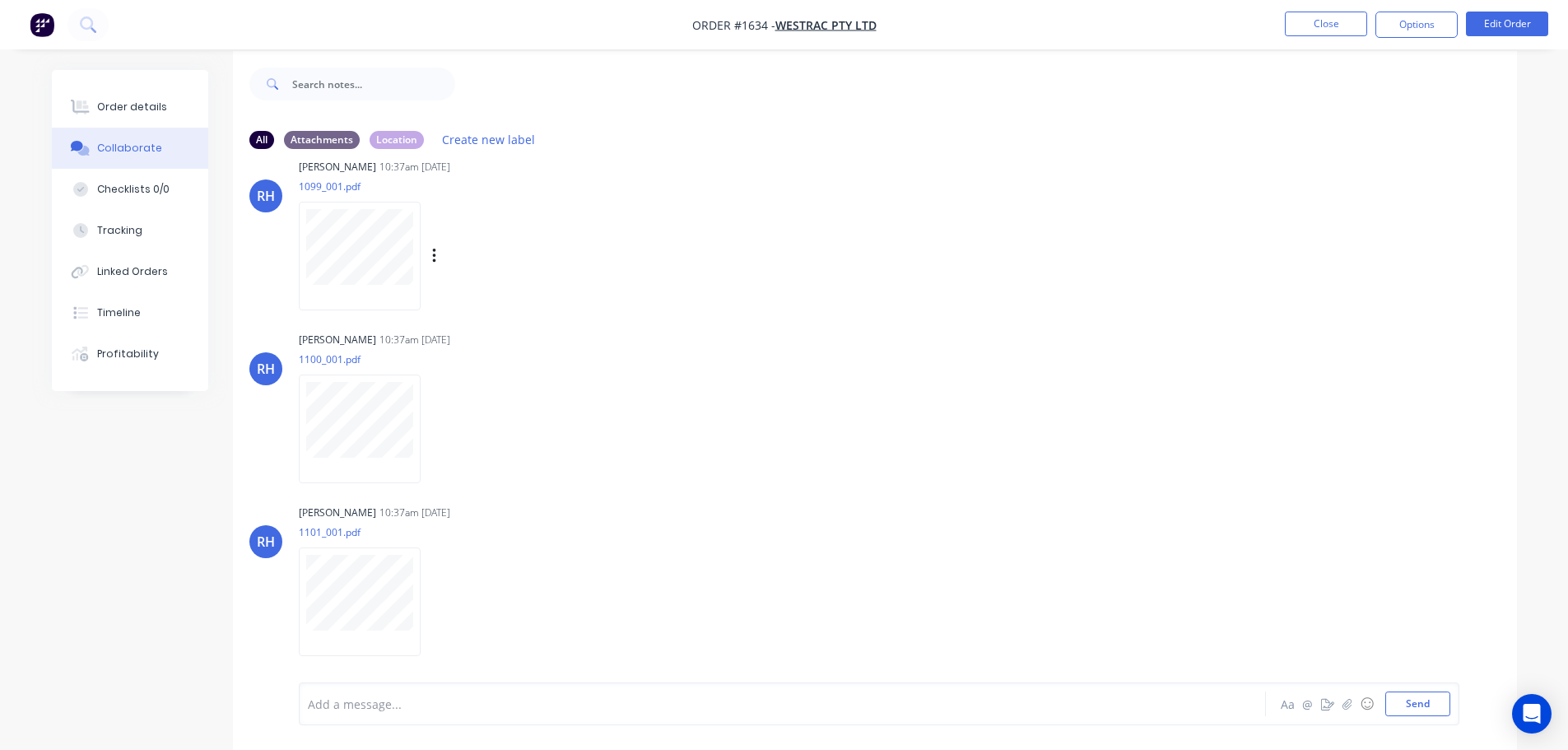
scroll to position [24, 0]
click at [1428, 708] on button "Send" at bounding box center [1418, 703] width 65 height 24
